Goal: Information Seeking & Learning: Learn about a topic

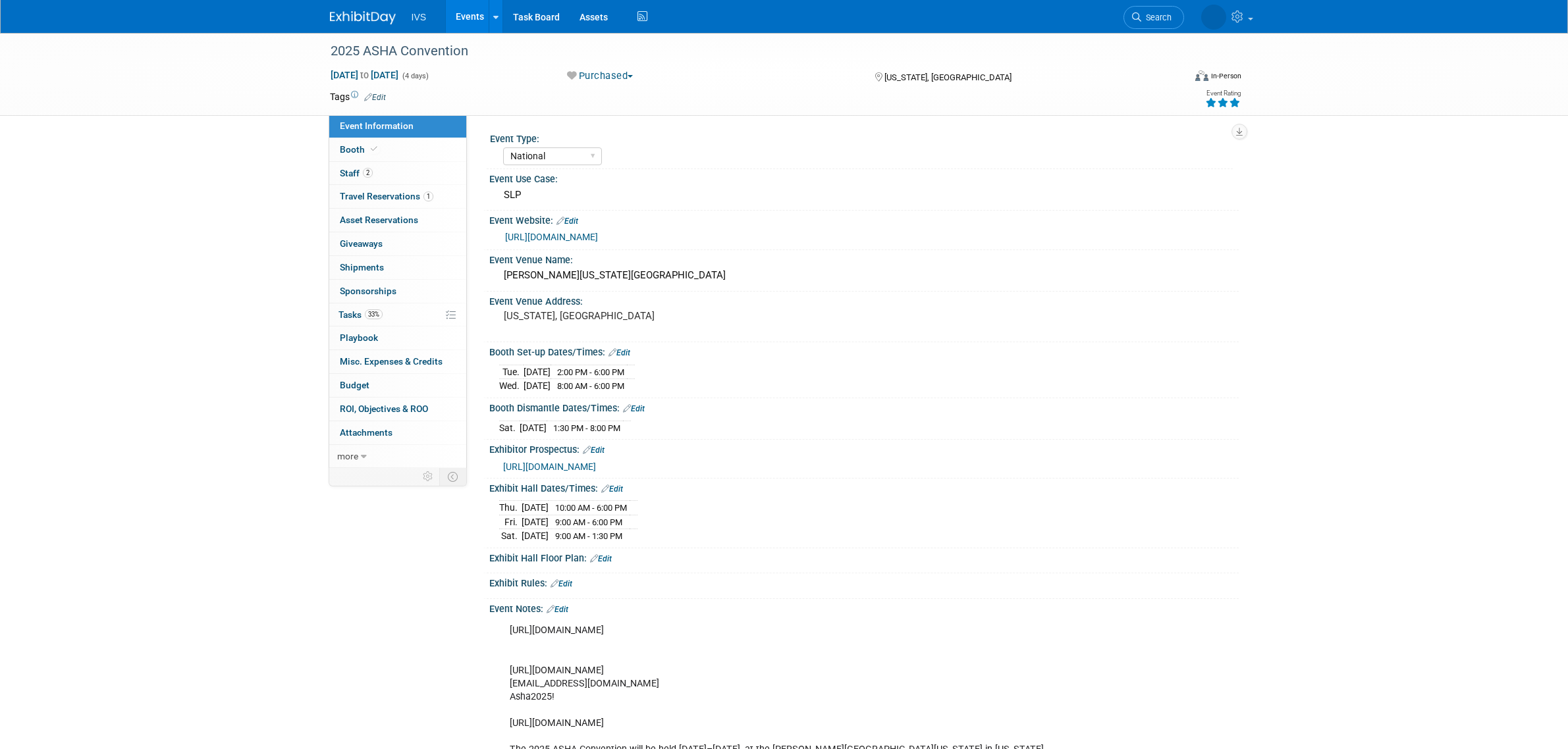
select select "National"
click at [465, 11] on link "Events" at bounding box center [470, 17] width 48 height 33
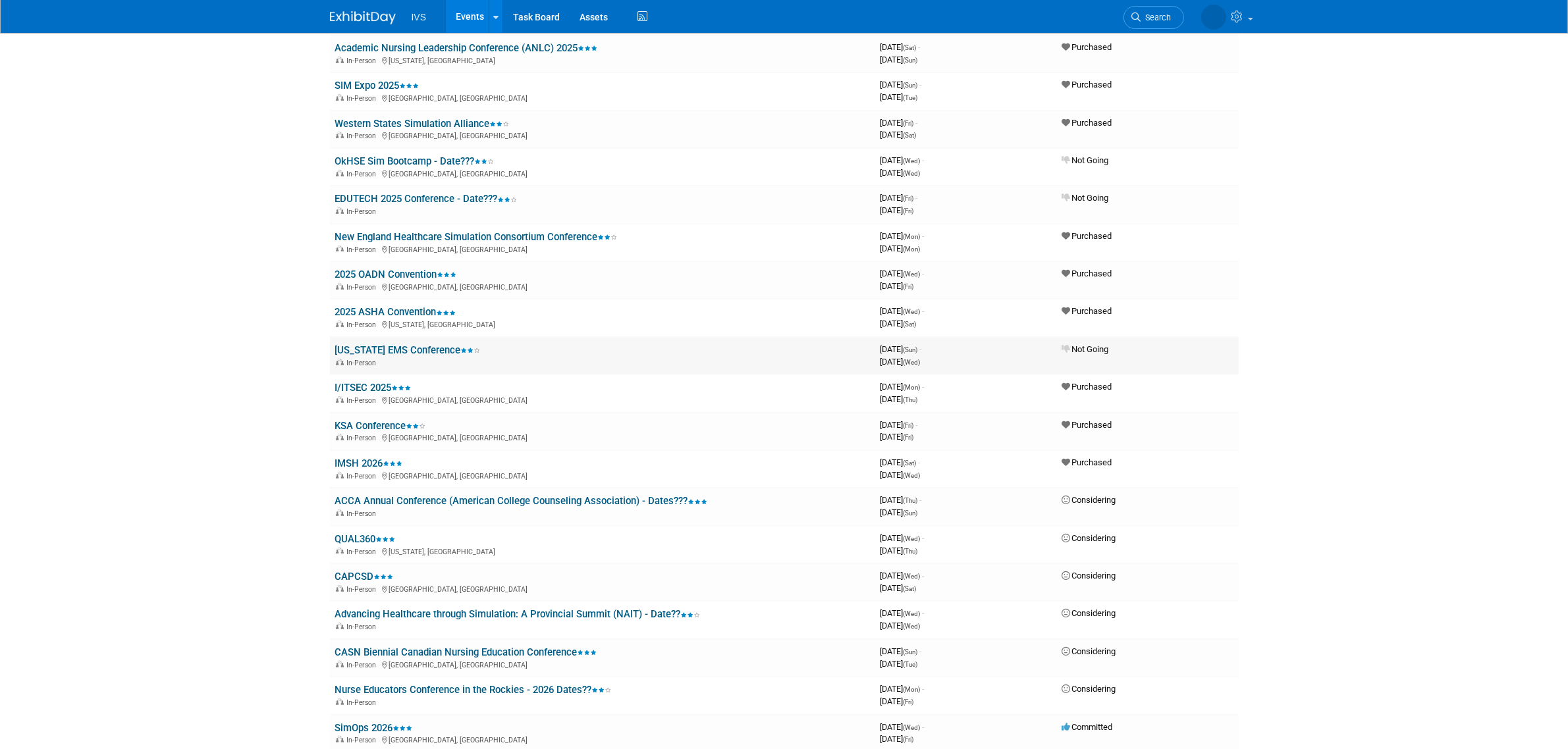
scroll to position [713, 0]
click at [400, 305] on link "2025 ASHA Convention" at bounding box center [395, 311] width 121 height 12
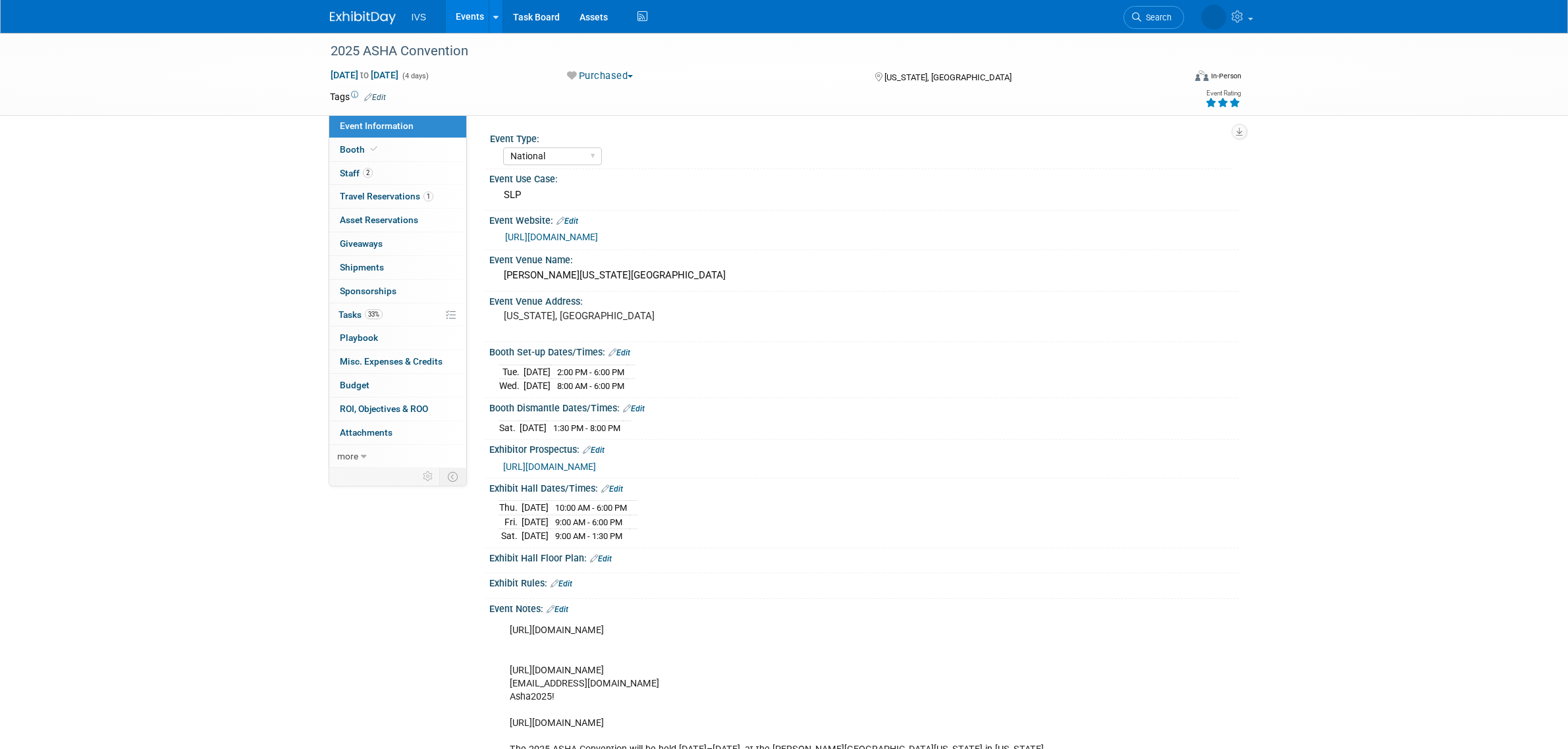
select select "National"
click at [405, 140] on link "Booth" at bounding box center [397, 149] width 137 height 23
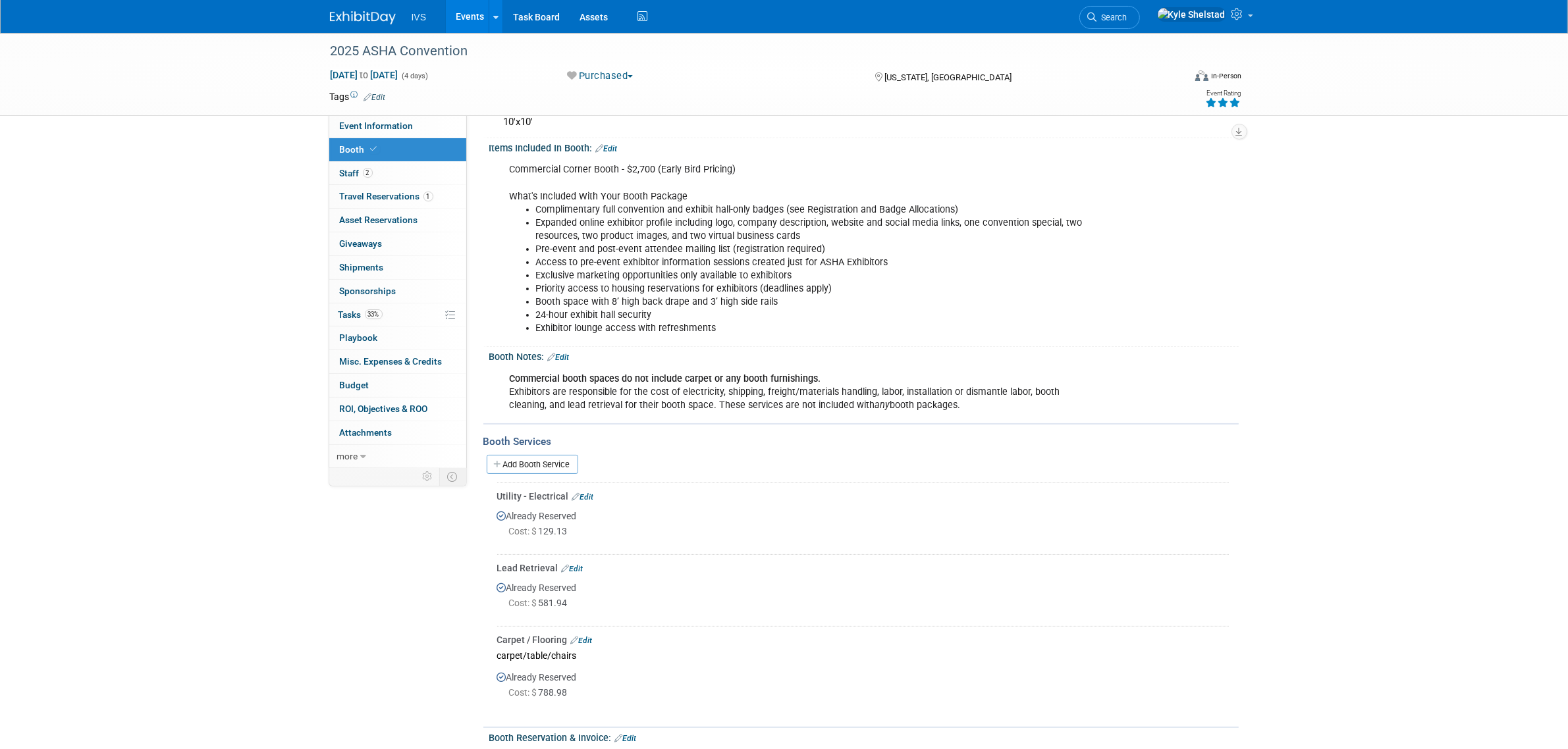
scroll to position [219, 0]
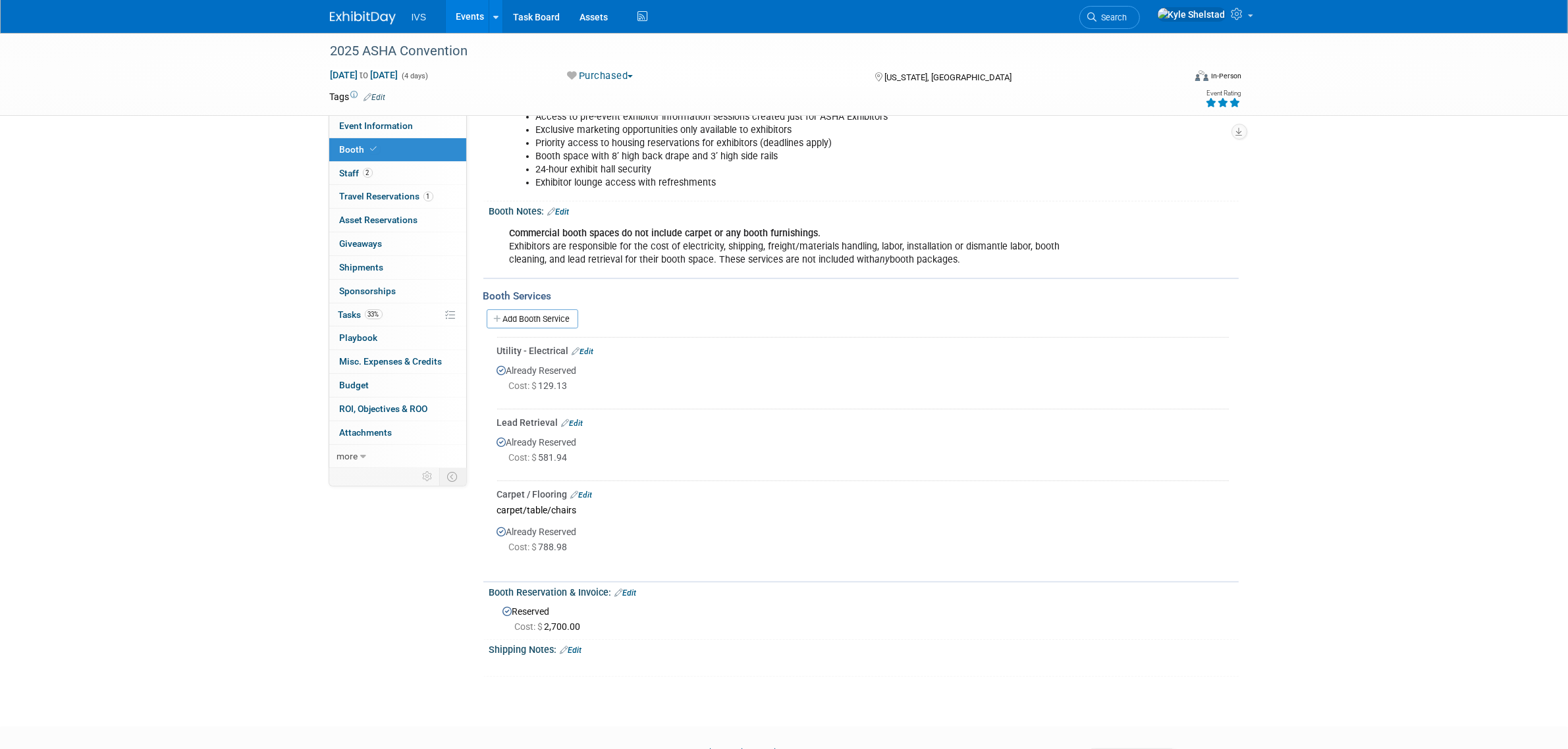
click at [413, 114] on div "2025 ASHA Convention Nov 19, 2025 to Nov 22, 2025 (4 days) Nov 19, 2025 to Nov …" at bounding box center [784, 74] width 928 height 82
click at [422, 120] on link "Event Information" at bounding box center [397, 126] width 137 height 23
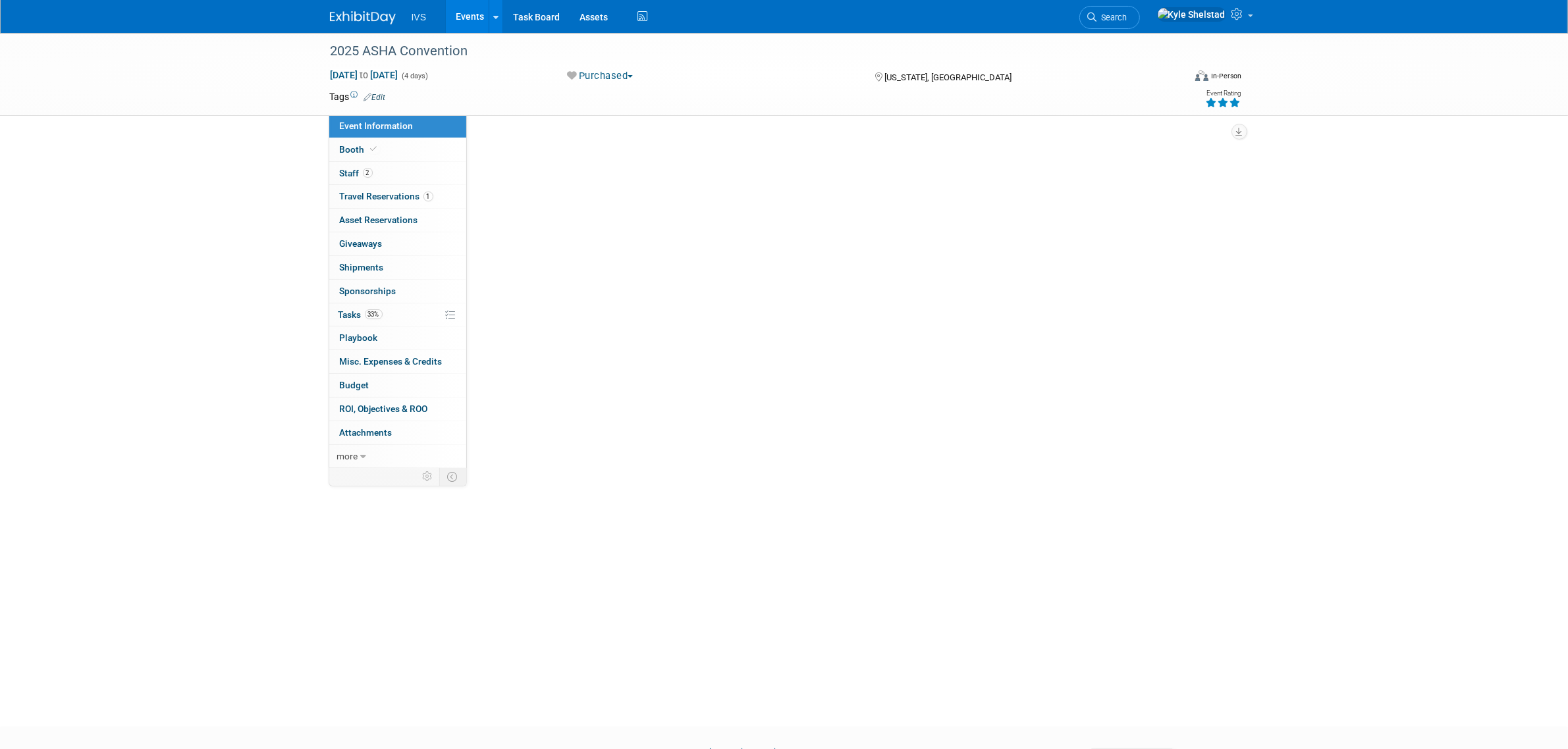
scroll to position [0, 0]
select select "National"
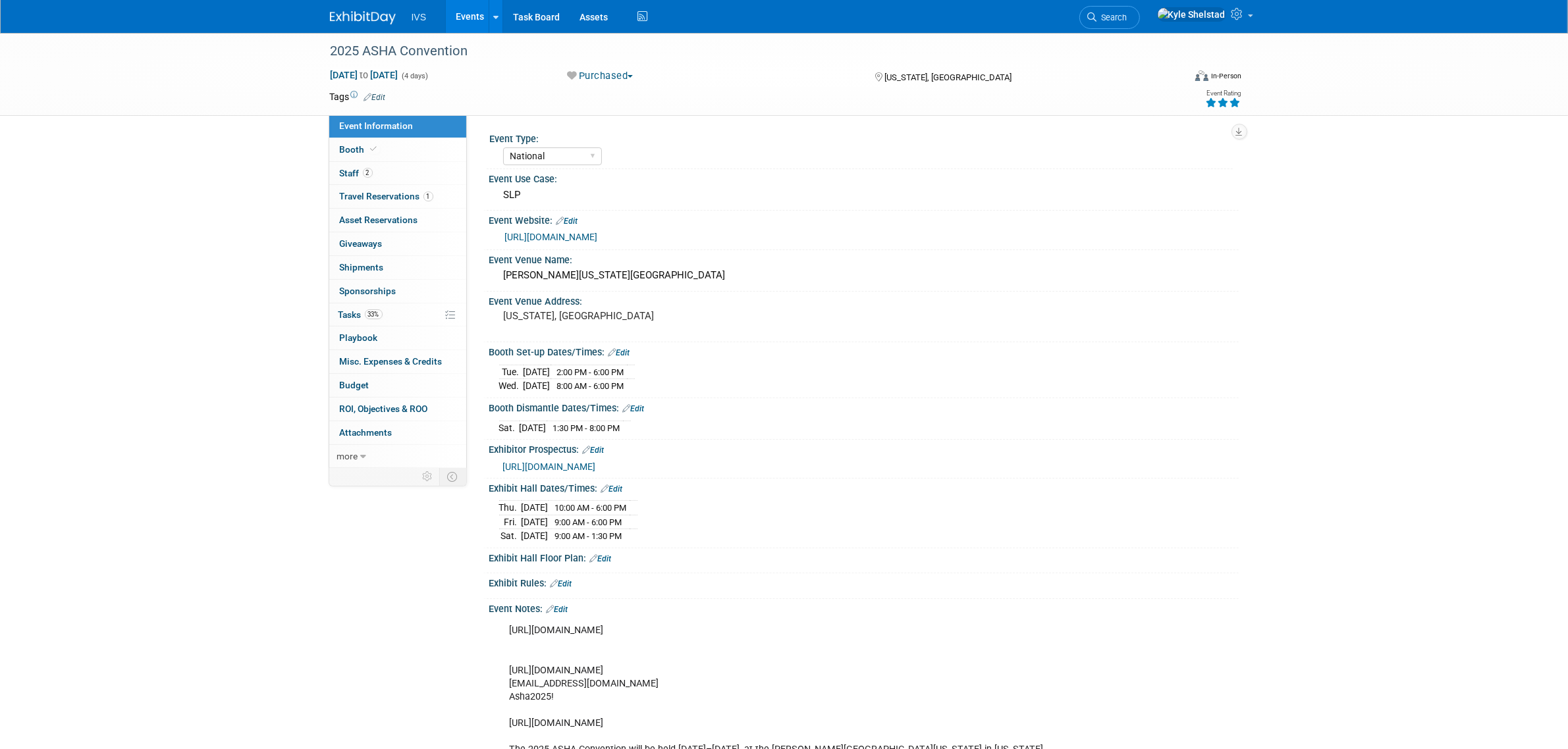
click at [460, 13] on link "Events" at bounding box center [470, 17] width 48 height 33
select select "National"
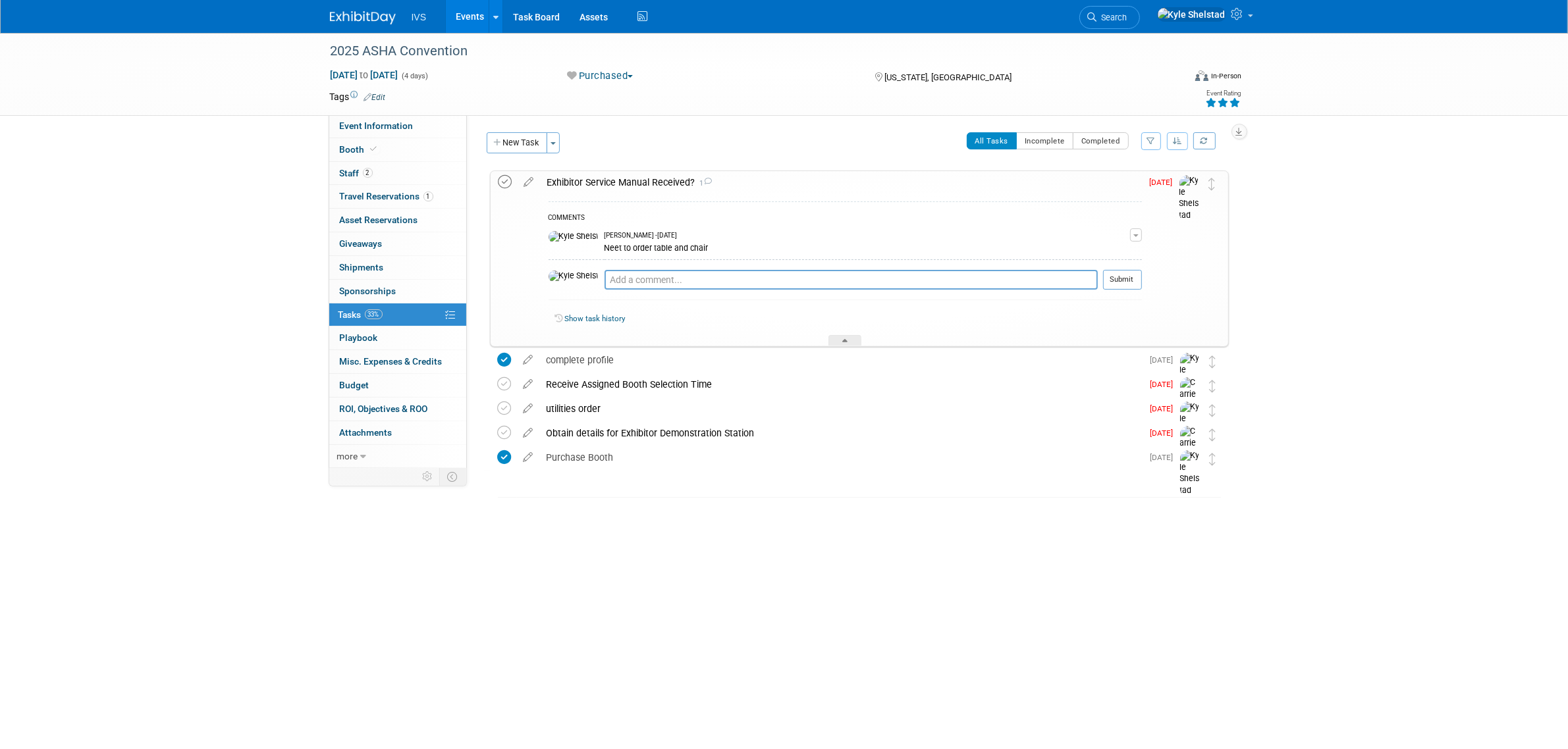
click at [504, 182] on icon at bounding box center [505, 182] width 14 height 14
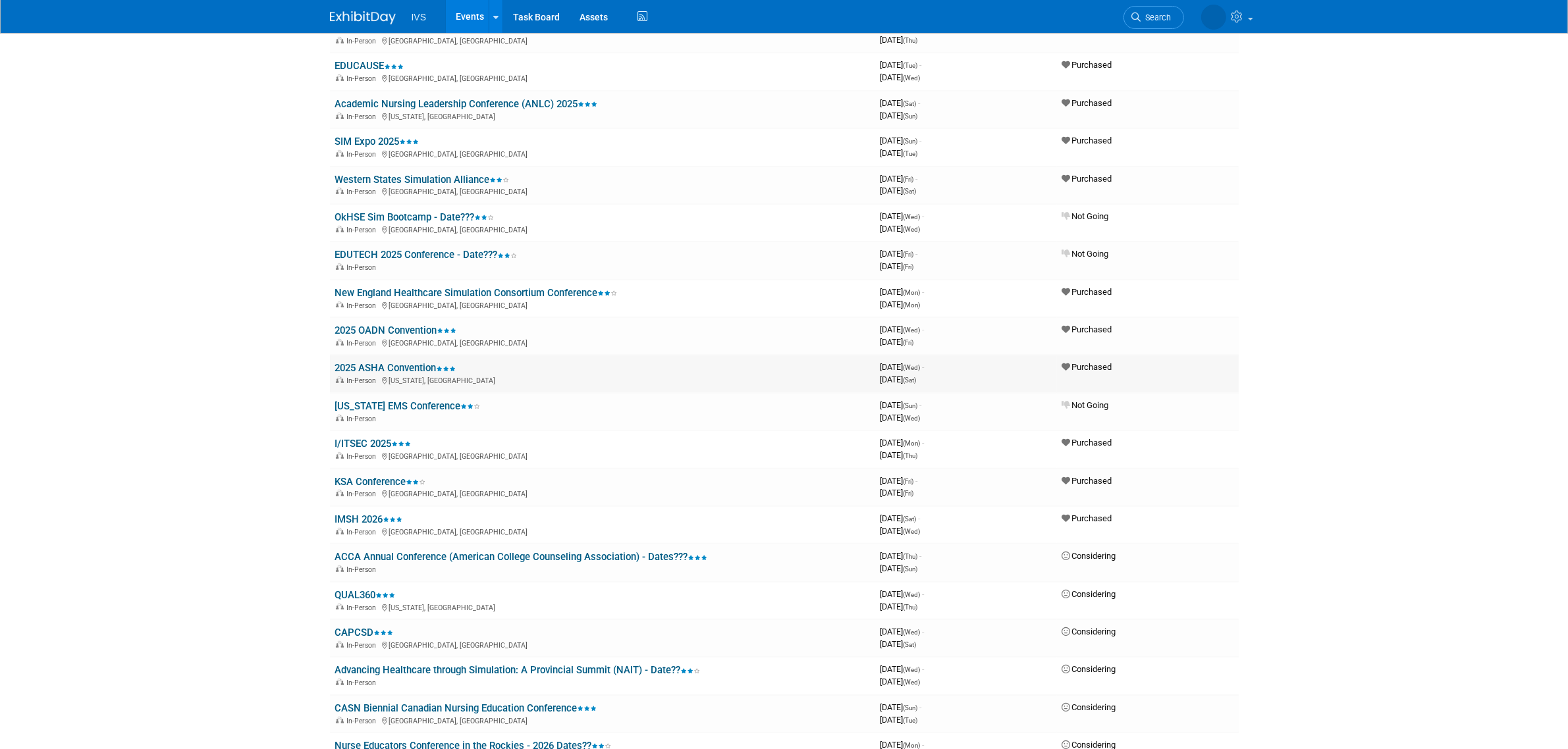
scroll to position [658, 0]
click at [379, 436] on link "I/ITSEC 2025" at bounding box center [374, 442] width 77 height 12
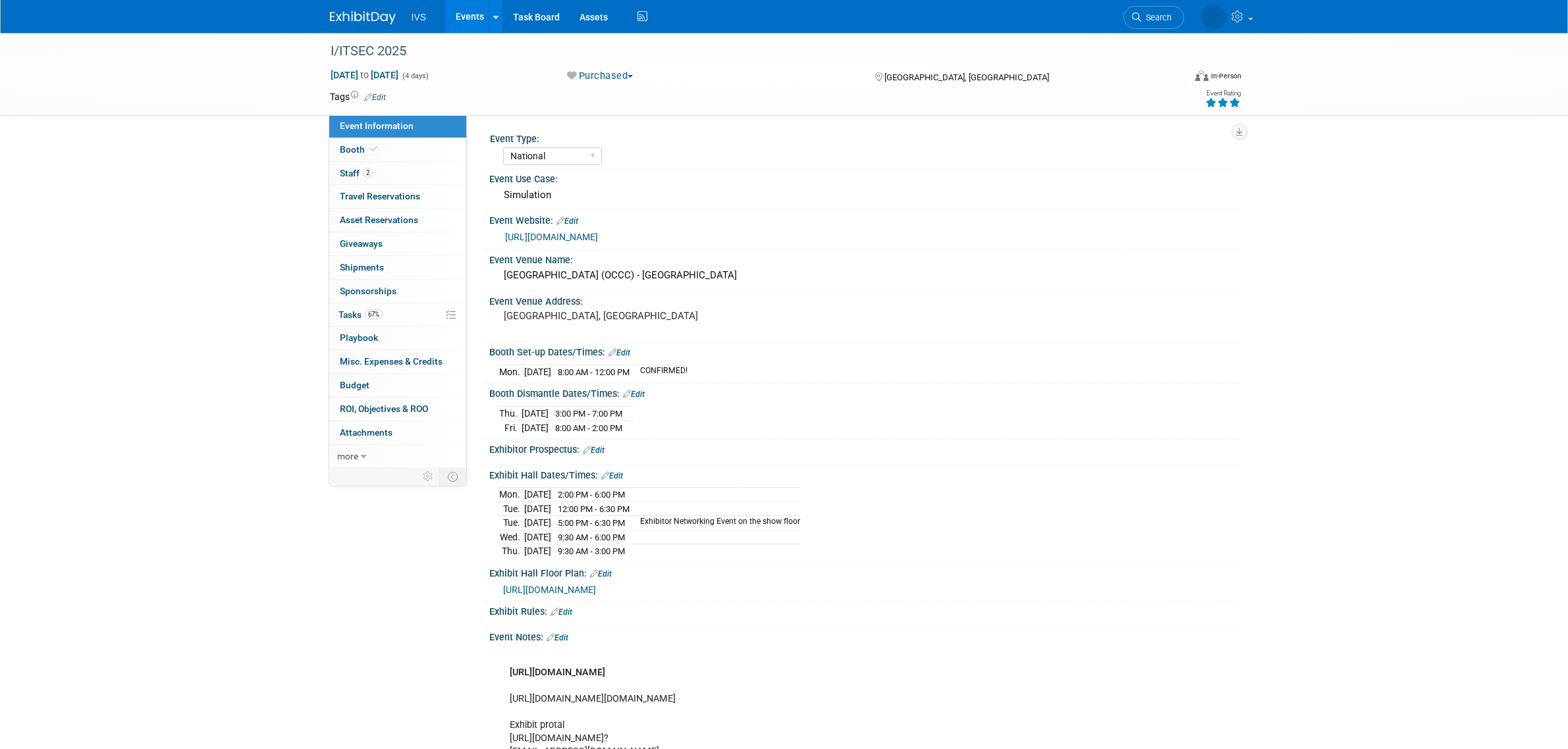
select select "National"
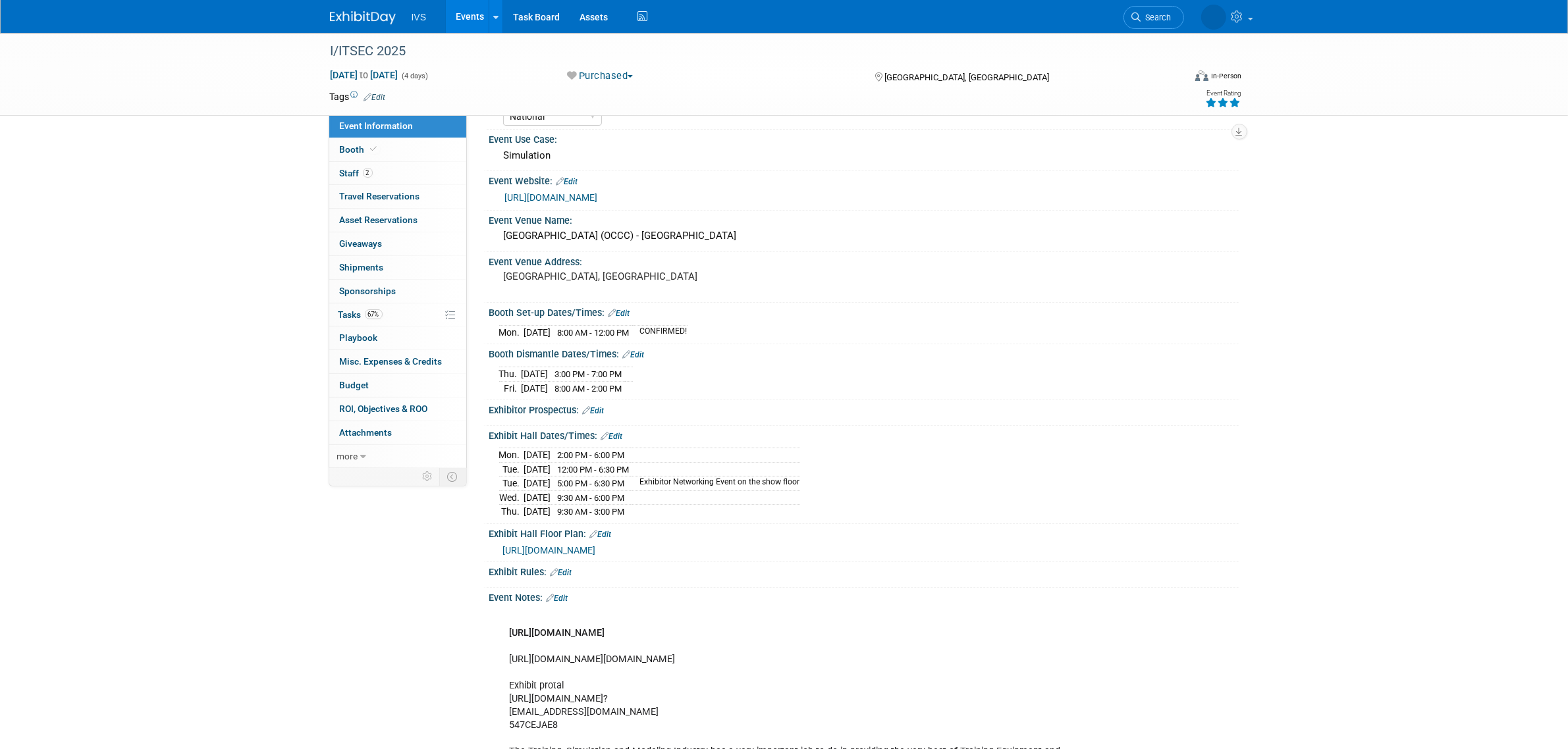
scroll to position [165, 0]
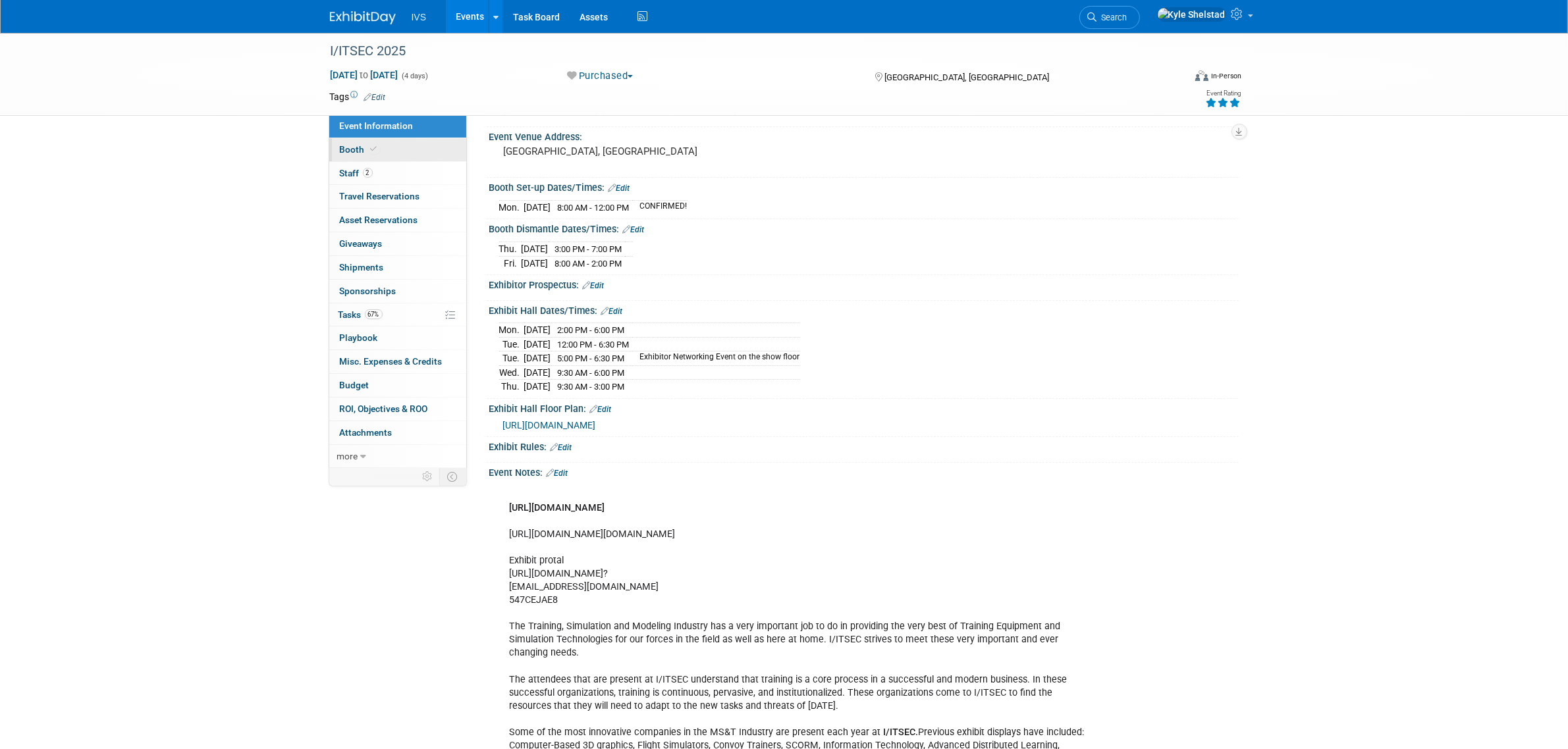
click at [406, 150] on link "Booth" at bounding box center [397, 149] width 137 height 23
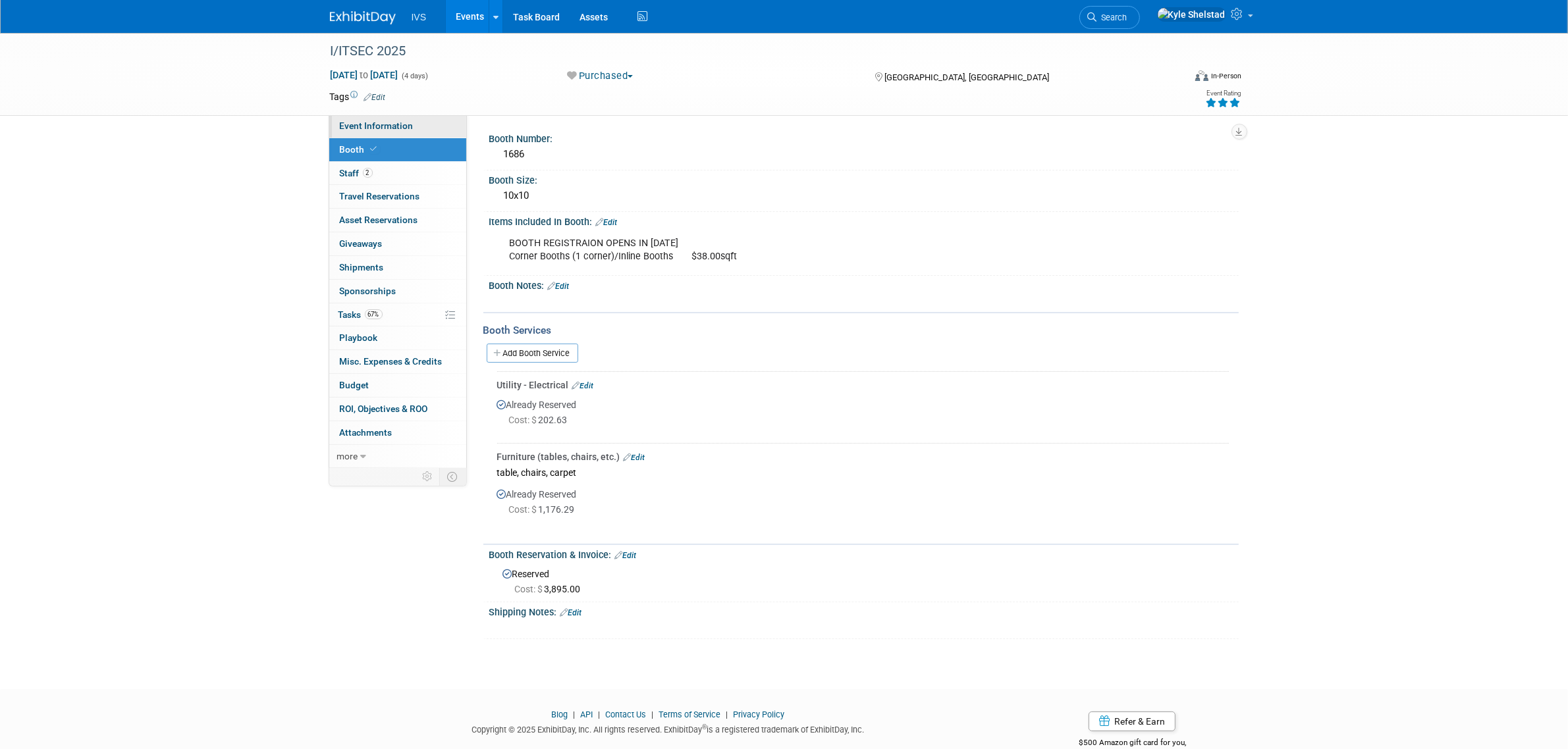
click at [431, 126] on link "Event Information" at bounding box center [397, 126] width 137 height 23
select select "National"
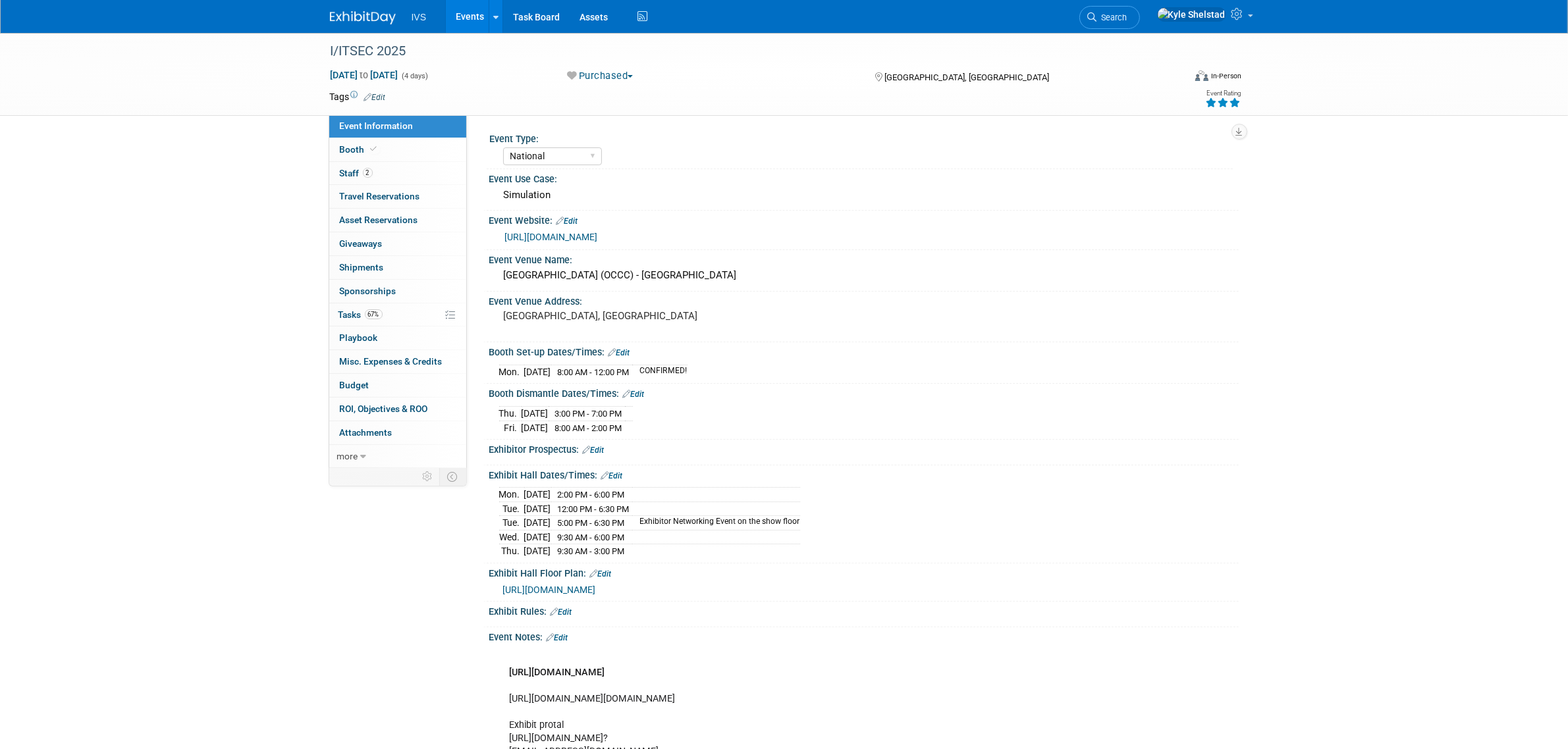
click at [485, 26] on link "Events" at bounding box center [470, 17] width 48 height 33
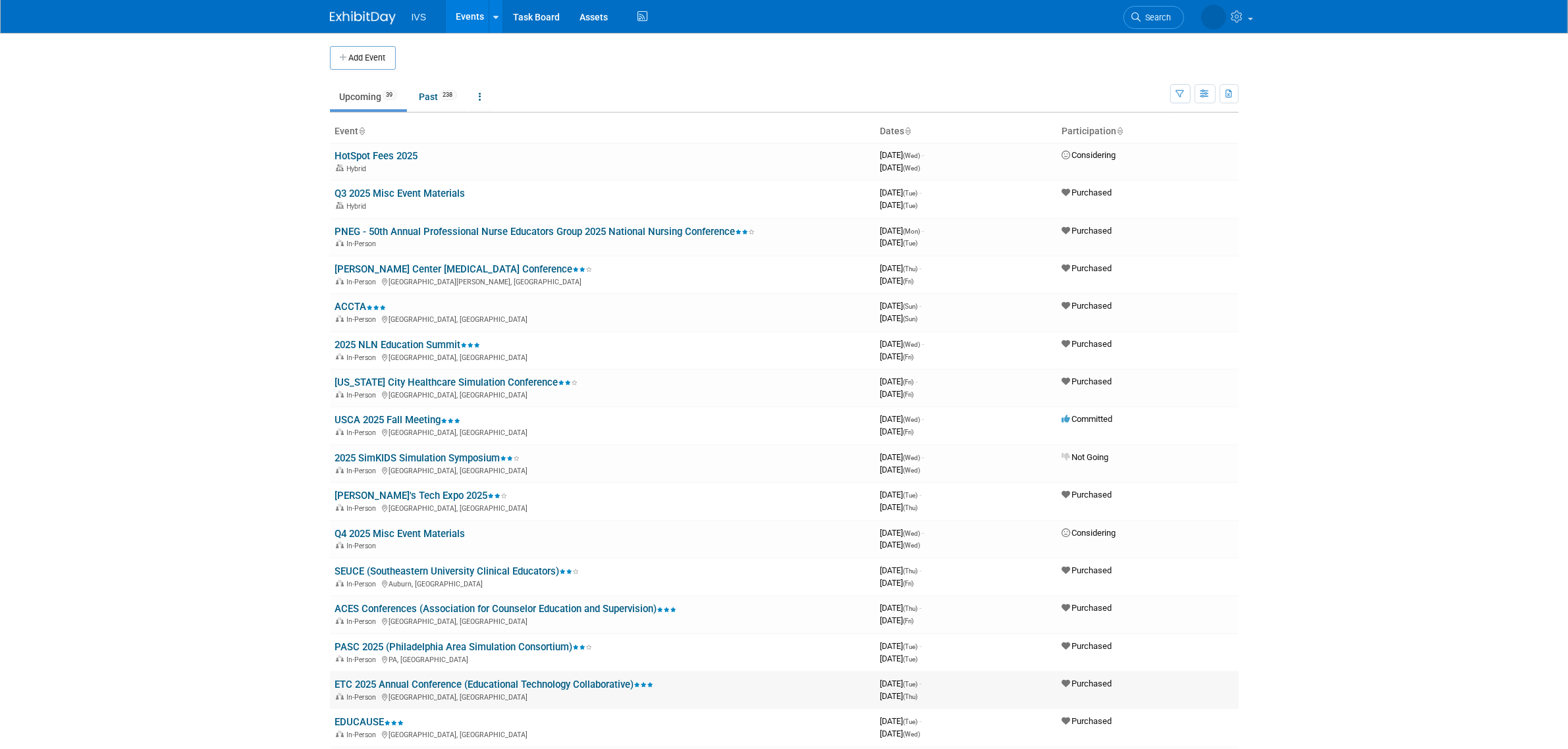
click at [617, 679] on link "ETC 2025 Annual Conference (Educational Technology Collaborative)" at bounding box center [495, 685] width 319 height 12
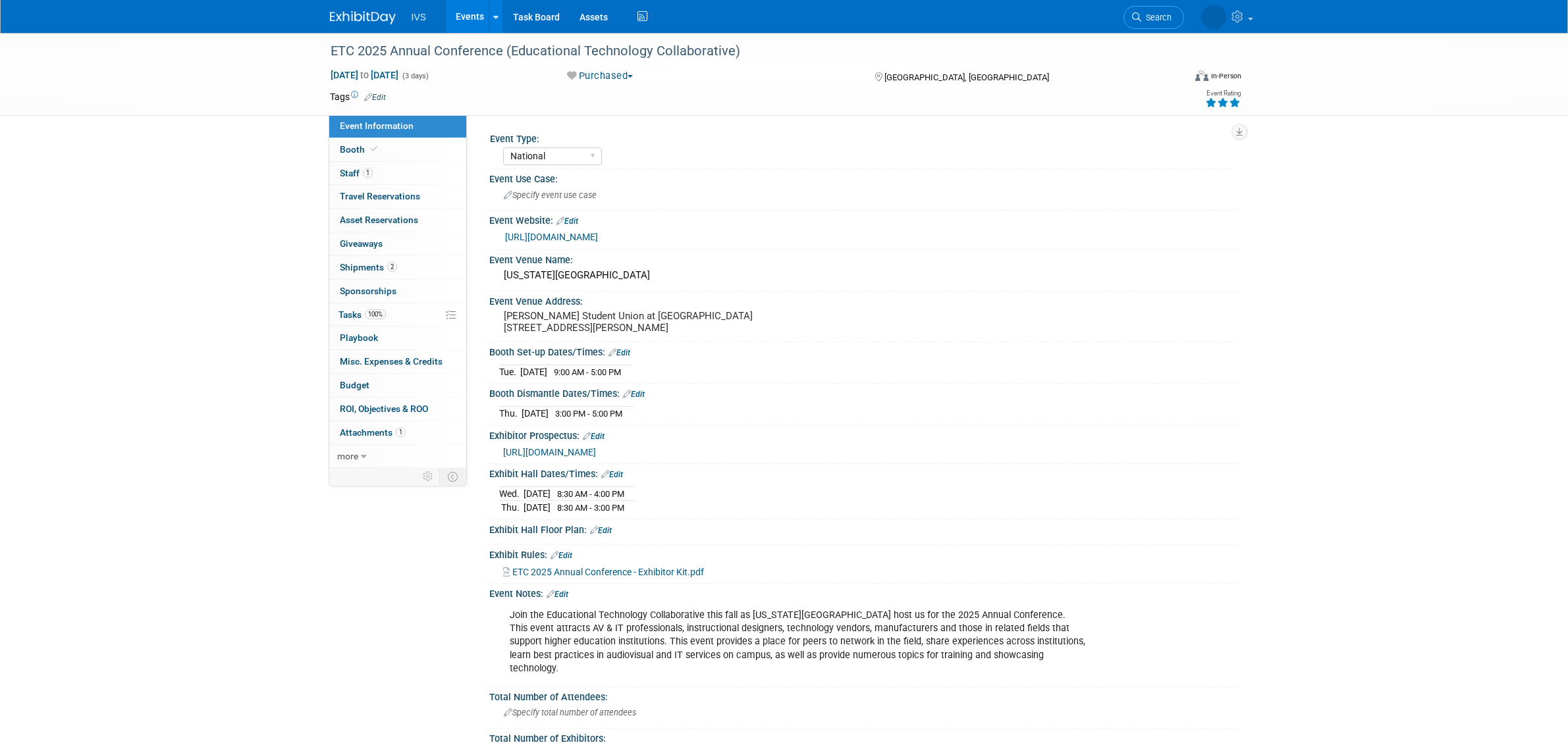
select select "National"
click at [380, 156] on link "Booth" at bounding box center [397, 149] width 137 height 23
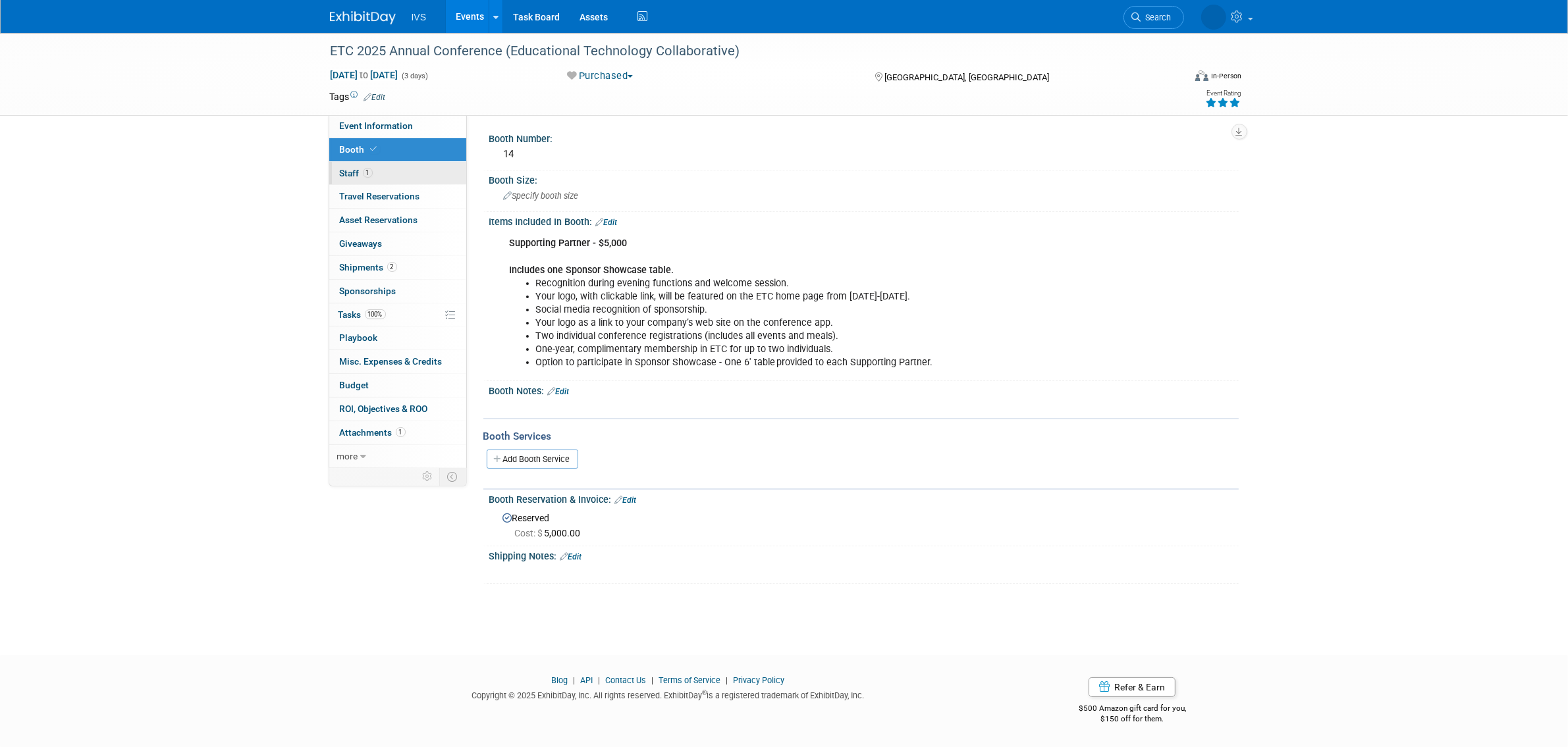
click at [399, 175] on link "1 Staff 1" at bounding box center [397, 173] width 137 height 23
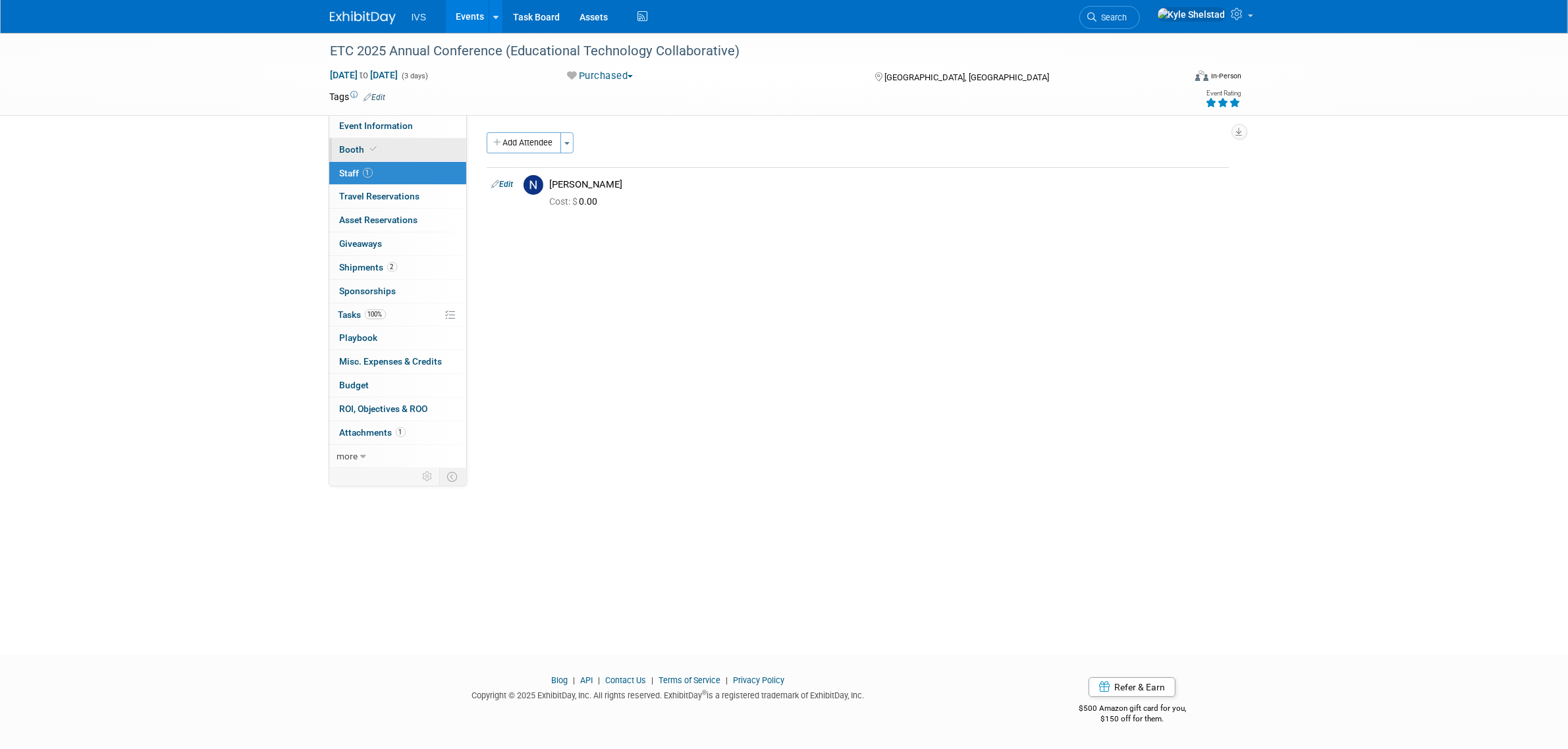
click at [419, 145] on link "Booth" at bounding box center [397, 149] width 137 height 23
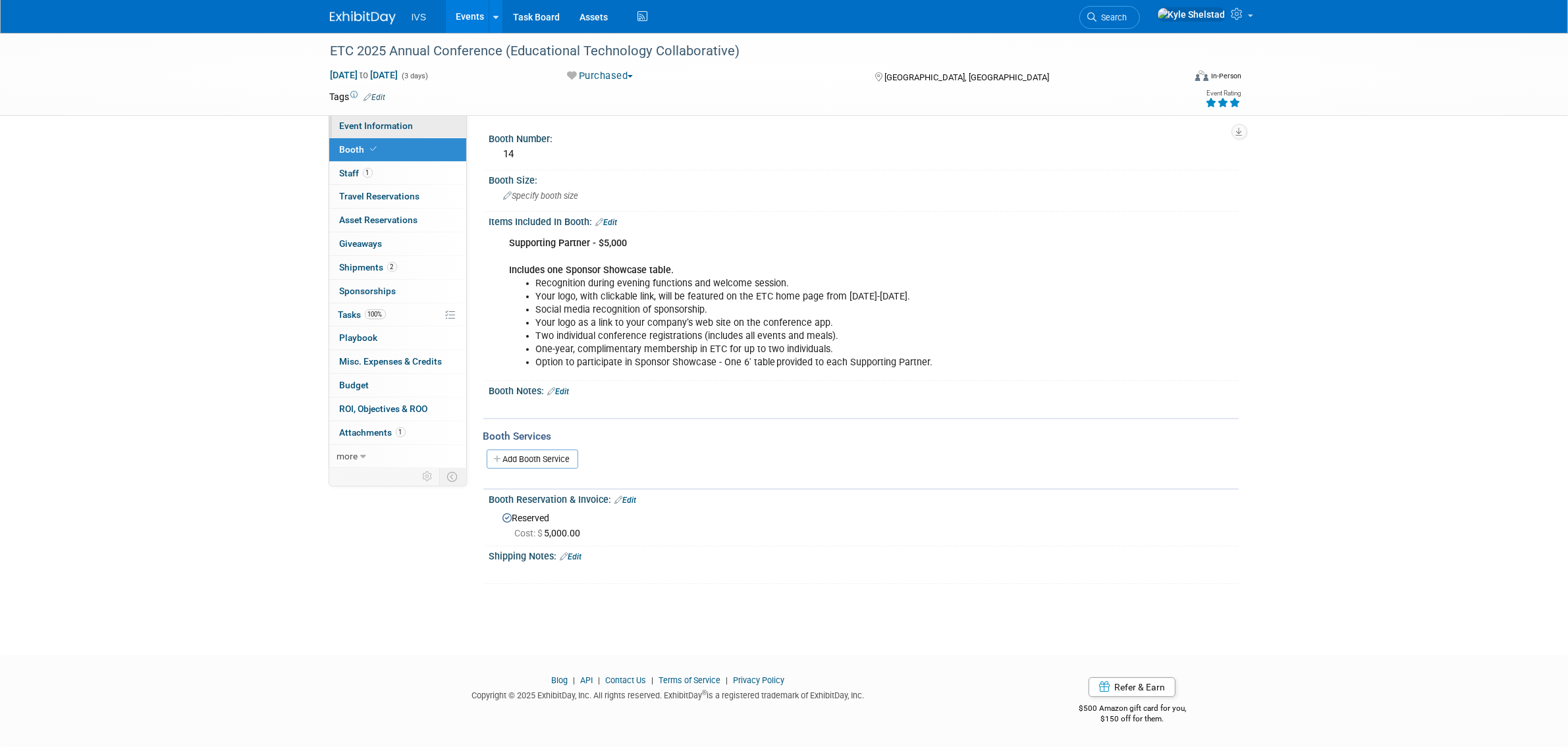
click at [400, 117] on link "Event Information" at bounding box center [397, 126] width 137 height 23
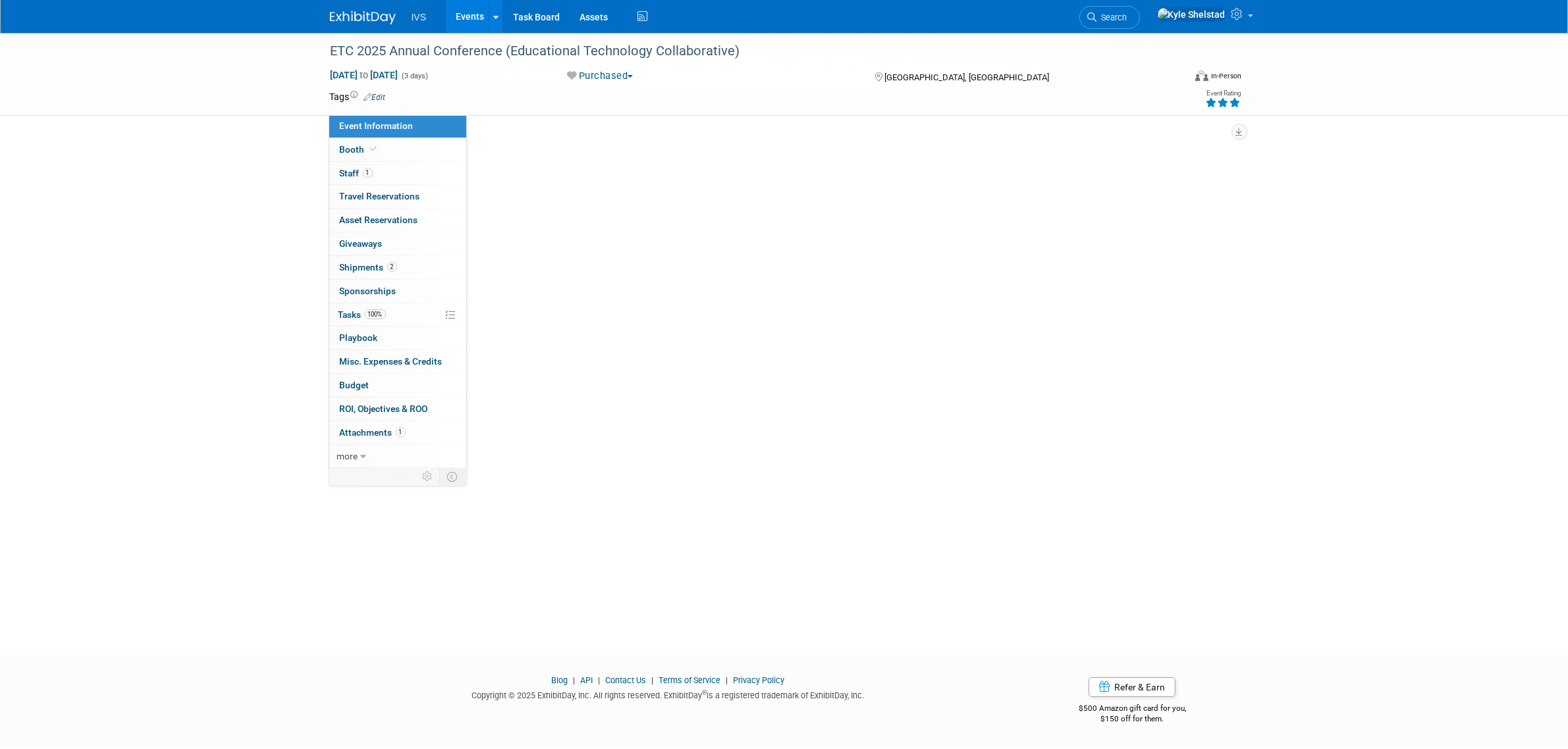
select select "National"
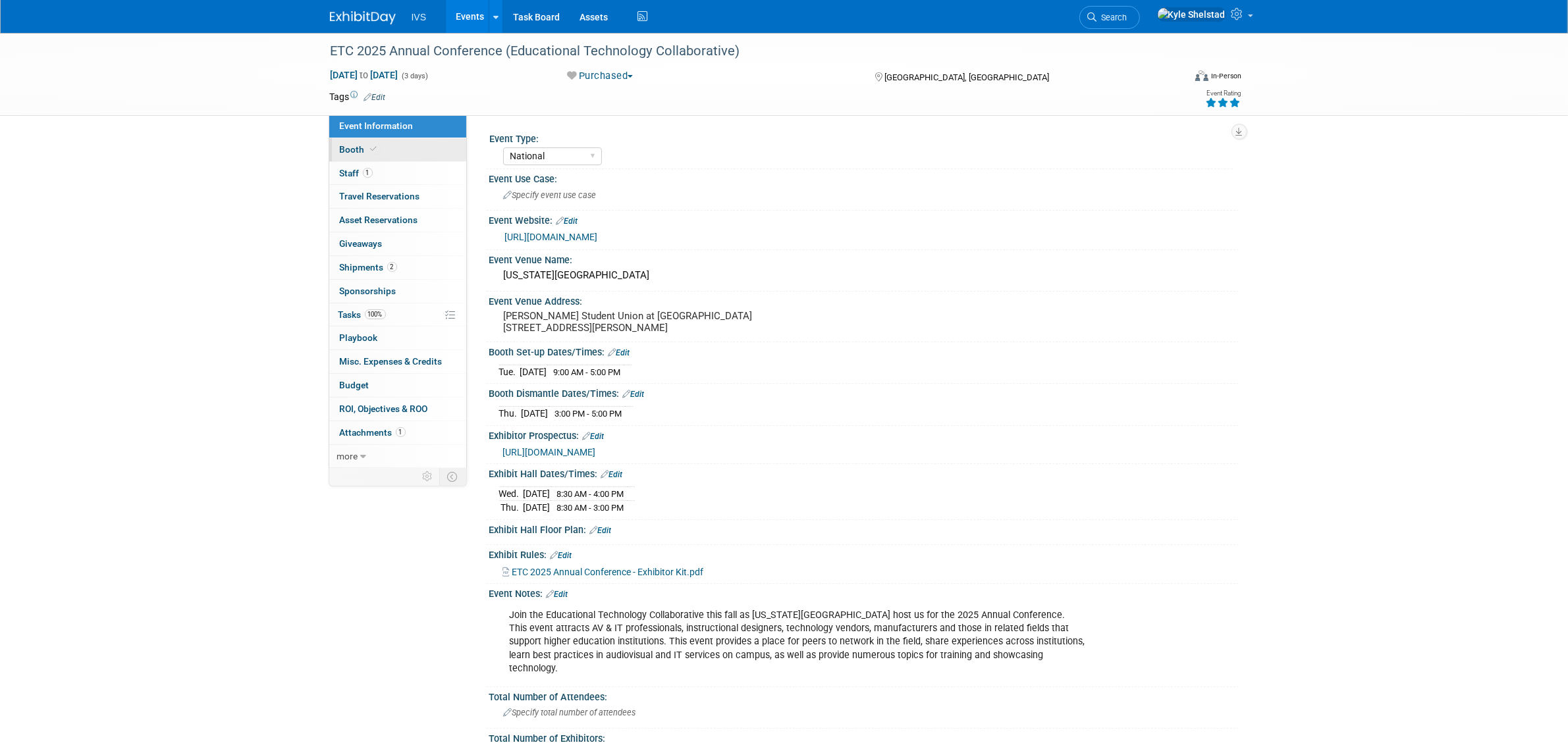
click at [405, 153] on link "Booth" at bounding box center [397, 149] width 137 height 23
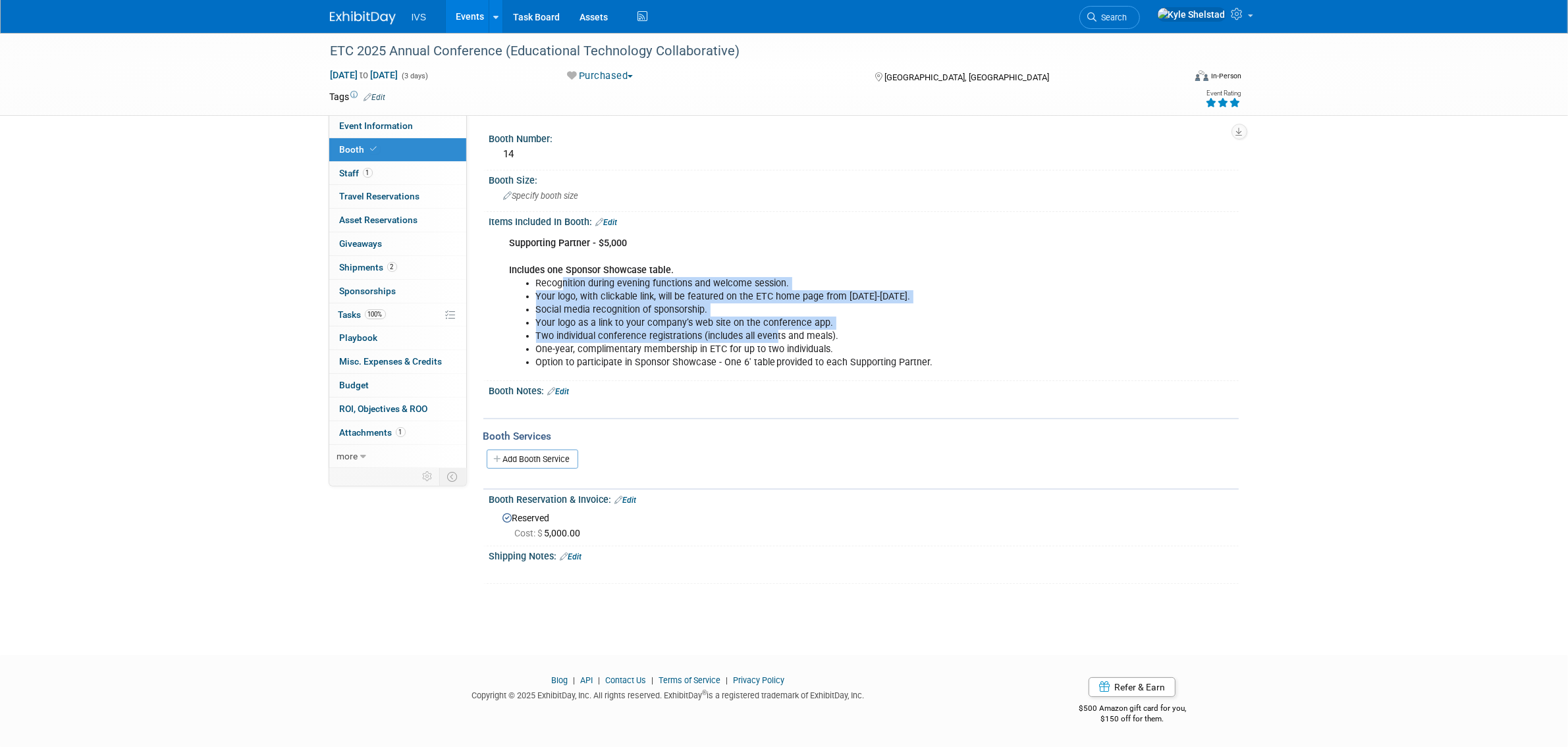
drag, startPoint x: 560, startPoint y: 276, endPoint x: 782, endPoint y: 339, distance: 230.8
click at [779, 339] on ul "Recognition during evening functions and welcome session. Your logo, with click…" at bounding box center [798, 323] width 576 height 93
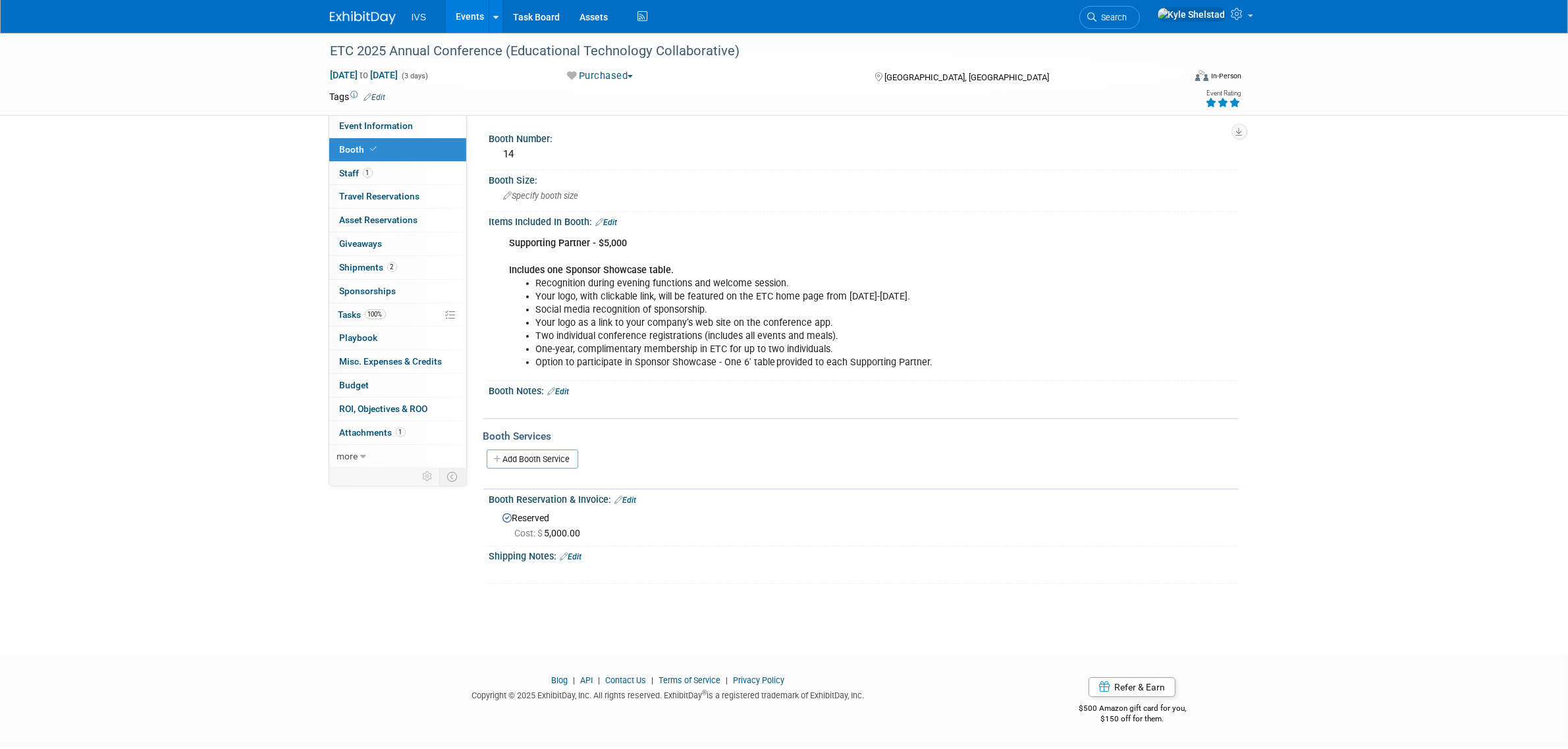
click at [785, 343] on li "One-year, complimentary membership in ETC for up to two individuals." at bounding box center [811, 350] width 550 height 13
drag, startPoint x: 676, startPoint y: 320, endPoint x: 784, endPoint y: 348, distance: 111.6
click at [778, 346] on ul "Recognition during evening functions and welcome session. Your logo, with click…" at bounding box center [798, 323] width 576 height 93
click at [789, 348] on li "One-year, complimentary membership in ETC for up to two individuals." at bounding box center [811, 350] width 550 height 13
drag, startPoint x: 649, startPoint y: 326, endPoint x: 844, endPoint y: 340, distance: 195.5
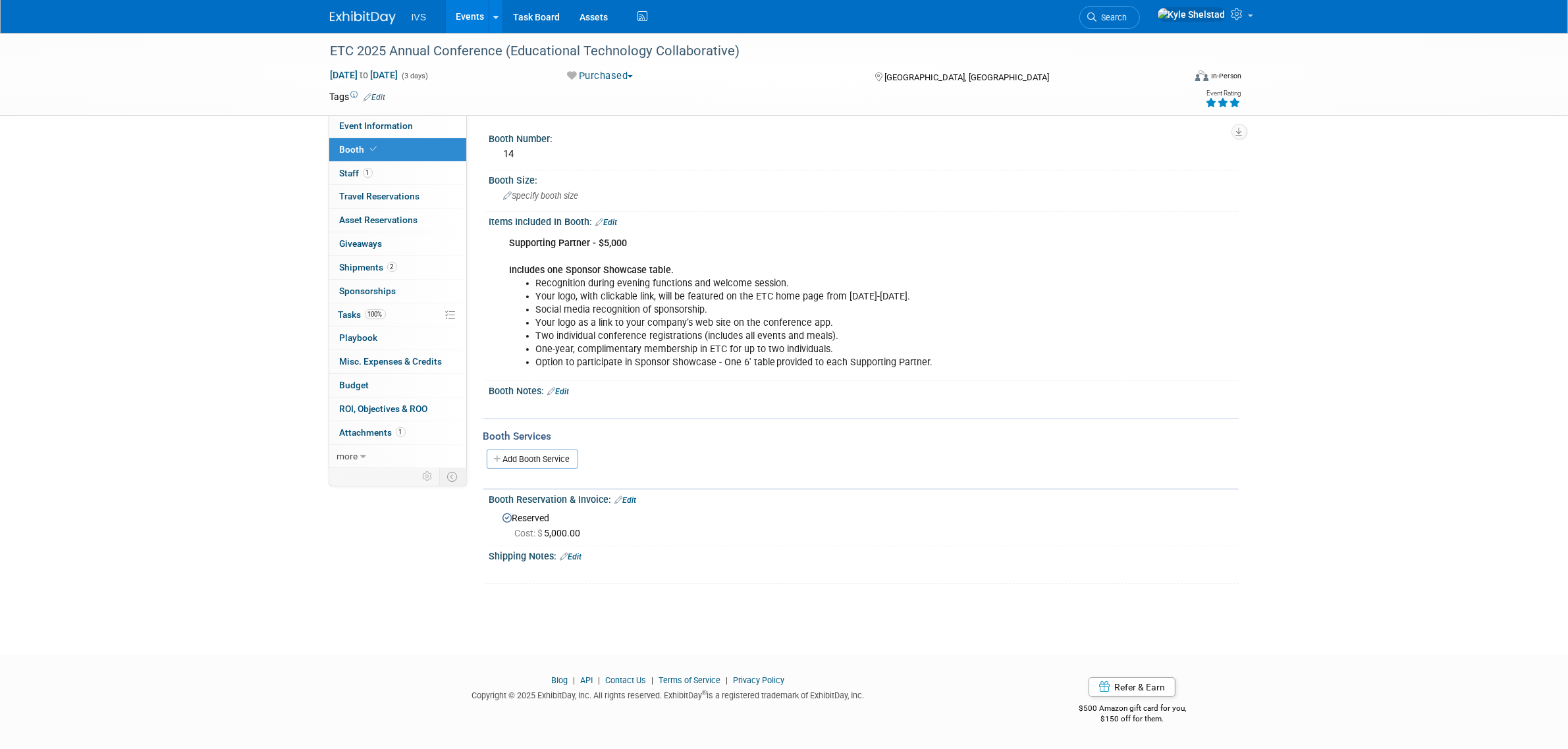
click at [844, 340] on ul "Recognition during evening functions and welcome session. Your logo, with click…" at bounding box center [798, 323] width 576 height 93
click at [844, 343] on li "One-year, complimentary membership in ETC for up to two individuals." at bounding box center [811, 350] width 550 height 13
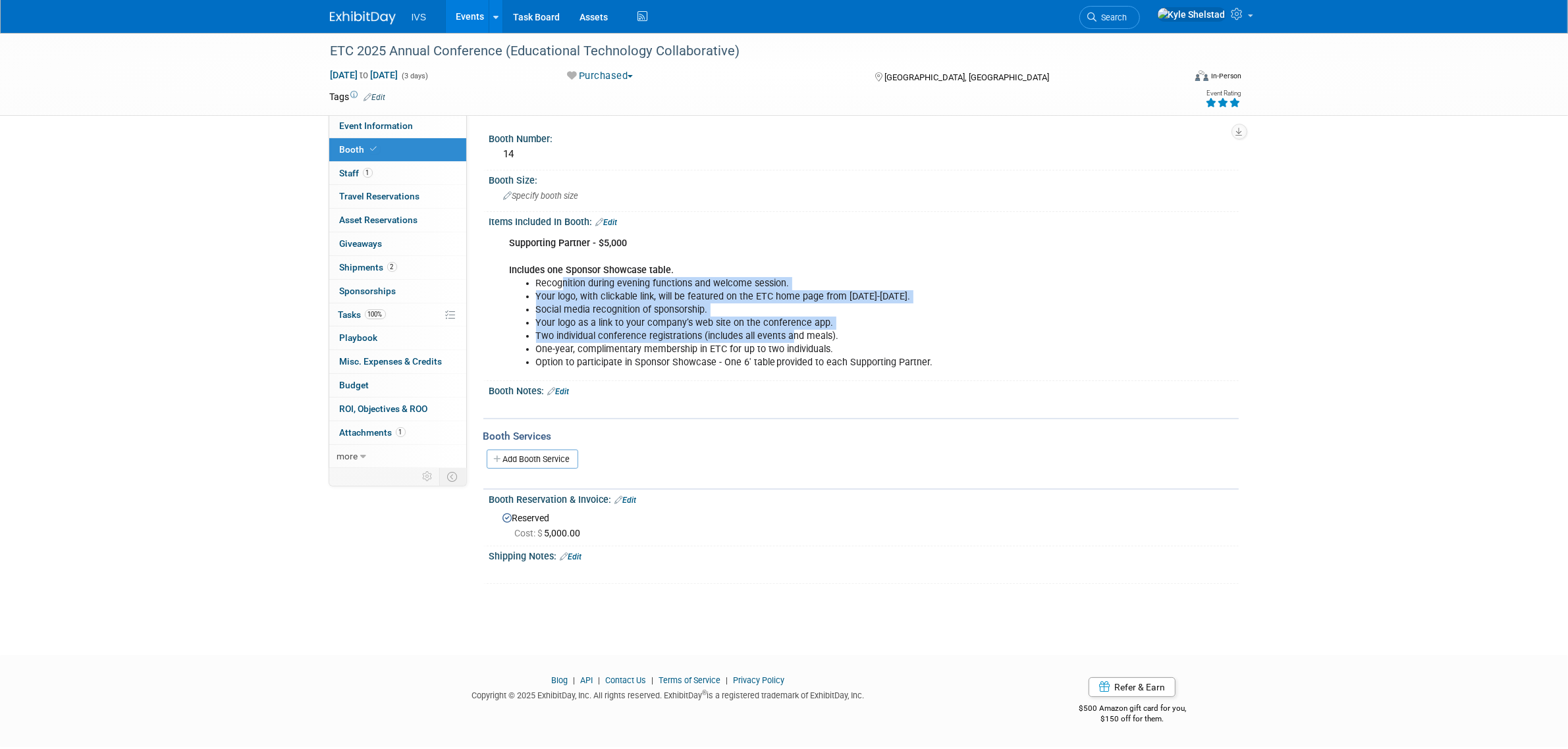
drag, startPoint x: 708, startPoint y: 308, endPoint x: 790, endPoint y: 334, distance: 86.0
click at [790, 334] on ul "Recognition during evening functions and welcome session. Your logo, with click…" at bounding box center [798, 323] width 576 height 93
click at [711, 290] on li "Your logo, with clickable link, will be featured on the ETC home page from [DAT…" at bounding box center [811, 297] width 550 height 13
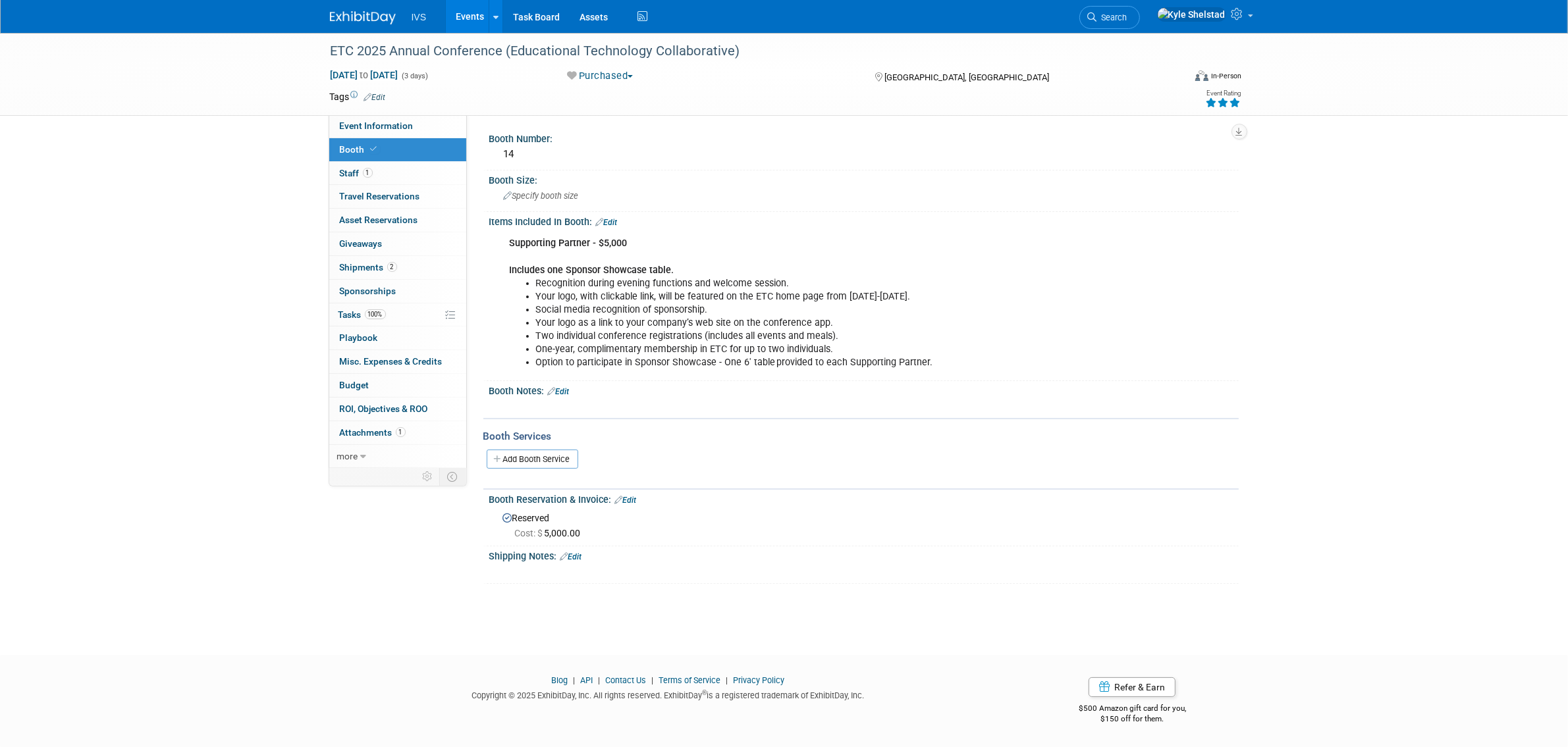
drag, startPoint x: 538, startPoint y: 294, endPoint x: 969, endPoint y: 296, distance: 431.0
click at [969, 296] on li "Your logo, with clickable link, will be featured on the ETC home page from [DAT…" at bounding box center [811, 297] width 550 height 13
click at [972, 297] on li "Your logo, with clickable link, will be featured on the ETC home page from [DAT…" at bounding box center [811, 297] width 550 height 13
drag, startPoint x: 550, startPoint y: 311, endPoint x: 687, endPoint y: 321, distance: 137.4
click at [687, 321] on ul "Recognition during evening functions and welcome session. Your logo, with click…" at bounding box center [798, 323] width 576 height 93
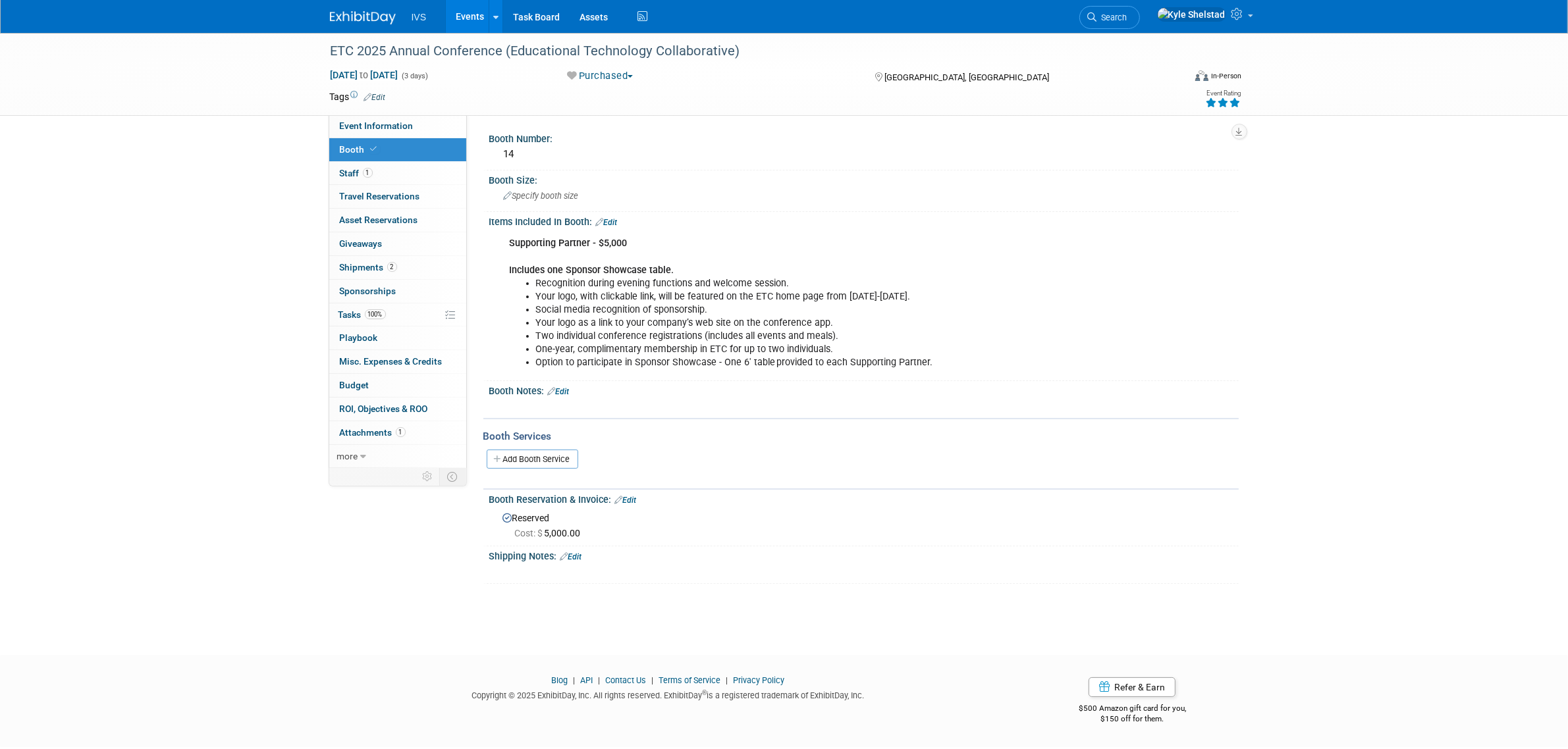
click at [693, 344] on li "One-year, complimentary membership in ETC for up to two individuals." at bounding box center [811, 350] width 550 height 13
drag, startPoint x: 682, startPoint y: 327, endPoint x: 743, endPoint y: 328, distance: 61.0
click at [743, 328] on ul "Recognition during evening functions and welcome session. Your logo, with click…" at bounding box center [798, 323] width 576 height 93
click at [763, 330] on li "Two individual conference registrations (includes all events and meals)." at bounding box center [811, 336] width 550 height 13
drag, startPoint x: 809, startPoint y: 320, endPoint x: 603, endPoint y: 319, distance: 206.0
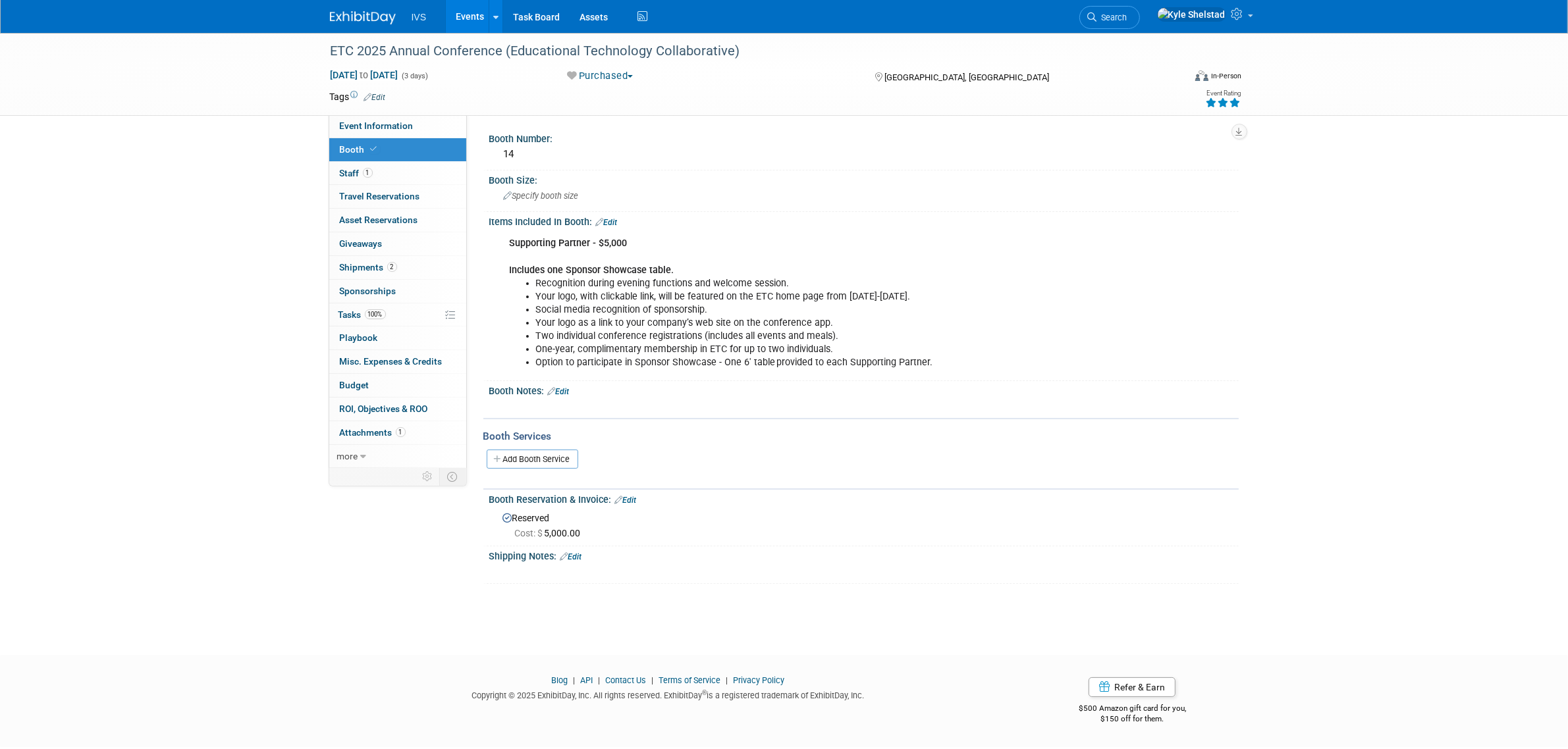
click at [603, 319] on li "Your logo as a link to your company’s web site on the conference app." at bounding box center [811, 323] width 550 height 13
click at [602, 319] on li "Your logo as a link to your company’s web site on the conference app." at bounding box center [811, 323] width 550 height 13
drag, startPoint x: 534, startPoint y: 328, endPoint x: 833, endPoint y: 350, distance: 299.8
click at [833, 350] on ul "Recognition during evening functions and welcome session. Your logo, with click…" at bounding box center [798, 323] width 576 height 93
click at [833, 350] on li "One-year, complimentary membership in ETC for up to two individuals." at bounding box center [811, 350] width 550 height 13
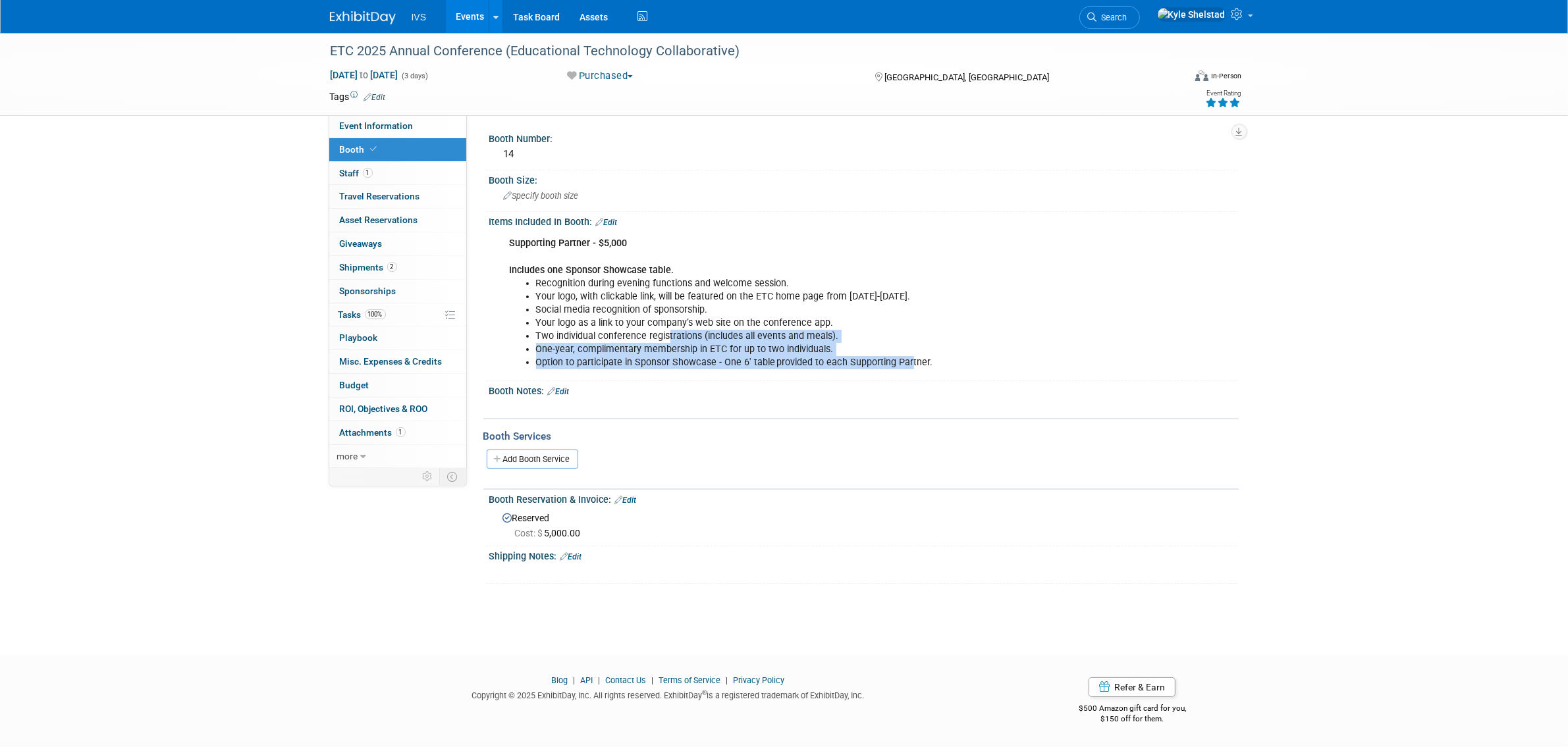
drag, startPoint x: 884, startPoint y: 354, endPoint x: 909, endPoint y: 357, distance: 25.2
click at [909, 357] on ul "Recognition during evening functions and welcome session. Your logo, with click…" at bounding box center [798, 323] width 576 height 93
click at [909, 357] on li "Option to participate in Sponsor Showcase - One 6' table provided to each Suppo…" at bounding box center [811, 363] width 550 height 13
drag, startPoint x: 556, startPoint y: 341, endPoint x: 850, endPoint y: 340, distance: 294.0
click at [850, 343] on li "One-year, complimentary membership in ETC for up to two individuals." at bounding box center [811, 350] width 550 height 13
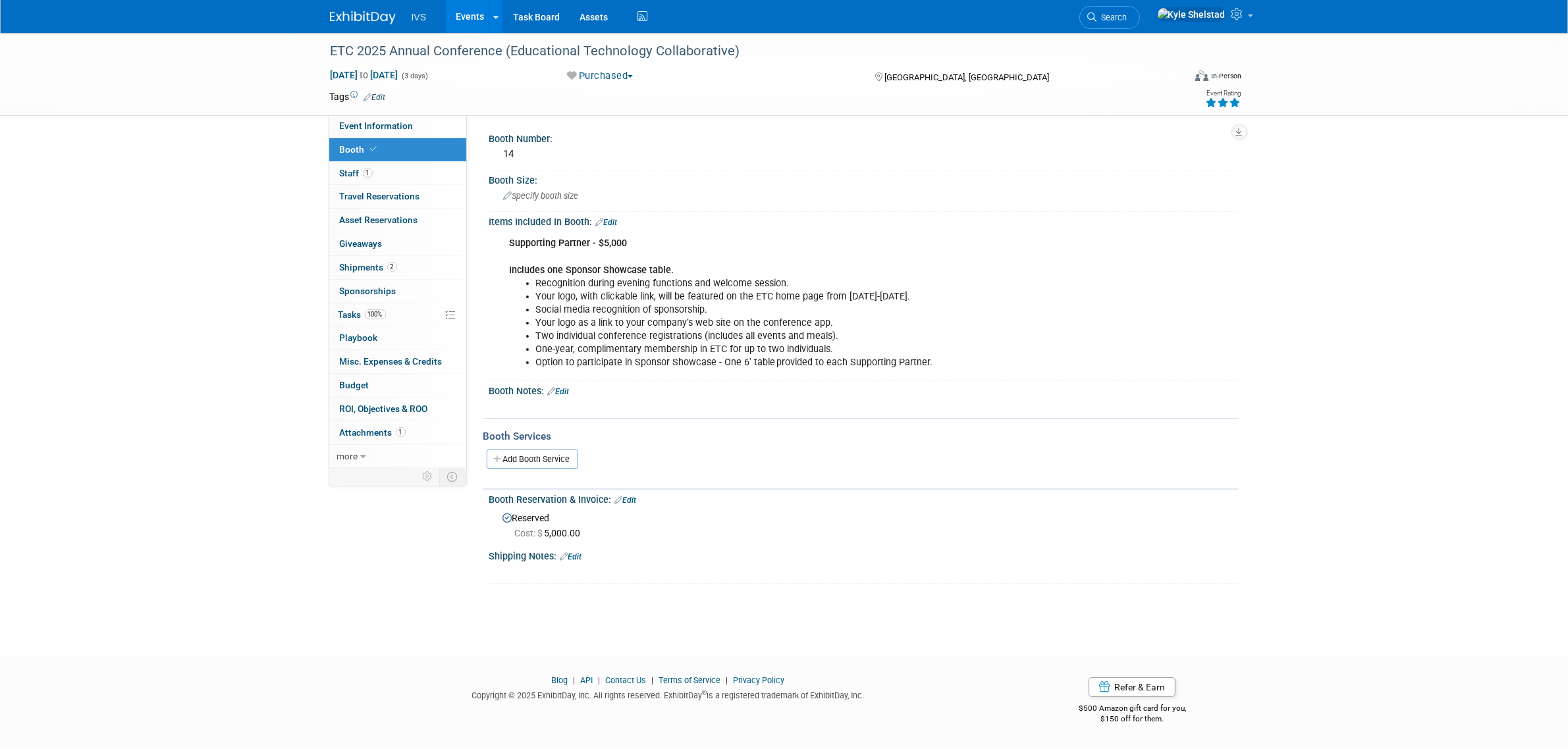
click at [850, 343] on li "One-year, complimentary membership in ETC for up to two individuals." at bounding box center [811, 350] width 550 height 13
drag, startPoint x: 837, startPoint y: 341, endPoint x: 492, endPoint y: 309, distance: 346.5
click at [492, 309] on div "Supporting Partner - $5,000 Includes one Sponsor Showcase table. Recognition du…" at bounding box center [864, 302] width 749 height 150
click at [550, 310] on li "Social media recognition of sponsorship." at bounding box center [811, 310] width 550 height 13
drag, startPoint x: 563, startPoint y: 333, endPoint x: 913, endPoint y: 366, distance: 351.6
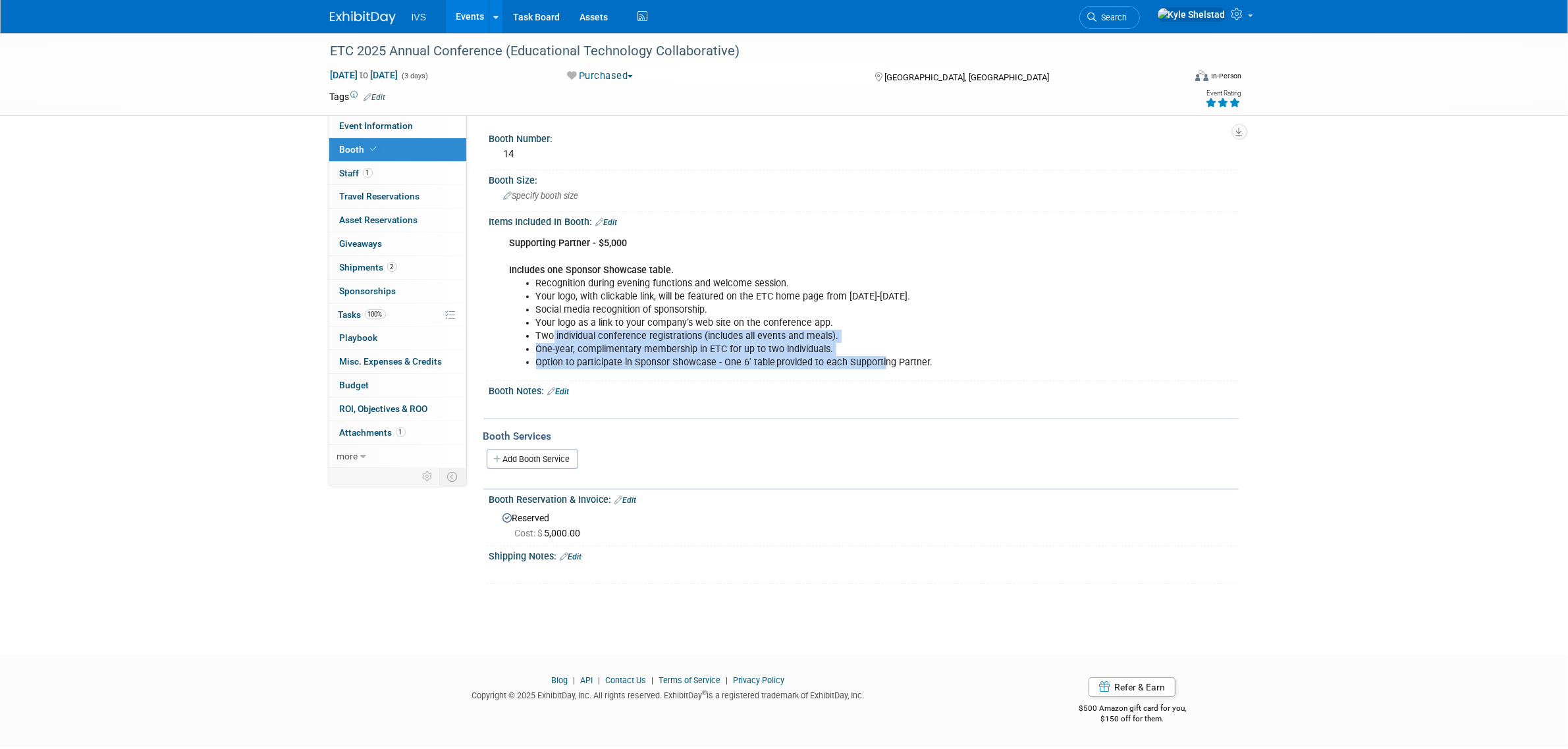
click at [913, 366] on ul "Recognition during evening functions and welcome session. Your logo, with click…" at bounding box center [798, 323] width 576 height 93
click at [907, 366] on li "Option to participate in Sponsor Showcase - One 6' table provided to each Suppo…" at bounding box center [811, 363] width 550 height 13
click at [912, 368] on div "Supporting Partner - $5,000 Includes one Sponsor Showcase table. Recognition du…" at bounding box center [797, 303] width 593 height 145
drag, startPoint x: 661, startPoint y: 350, endPoint x: 801, endPoint y: 354, distance: 140.1
click at [798, 356] on li "Option to participate in Sponsor Showcase - One 6' table provided to each Suppo…" at bounding box center [811, 363] width 550 height 13
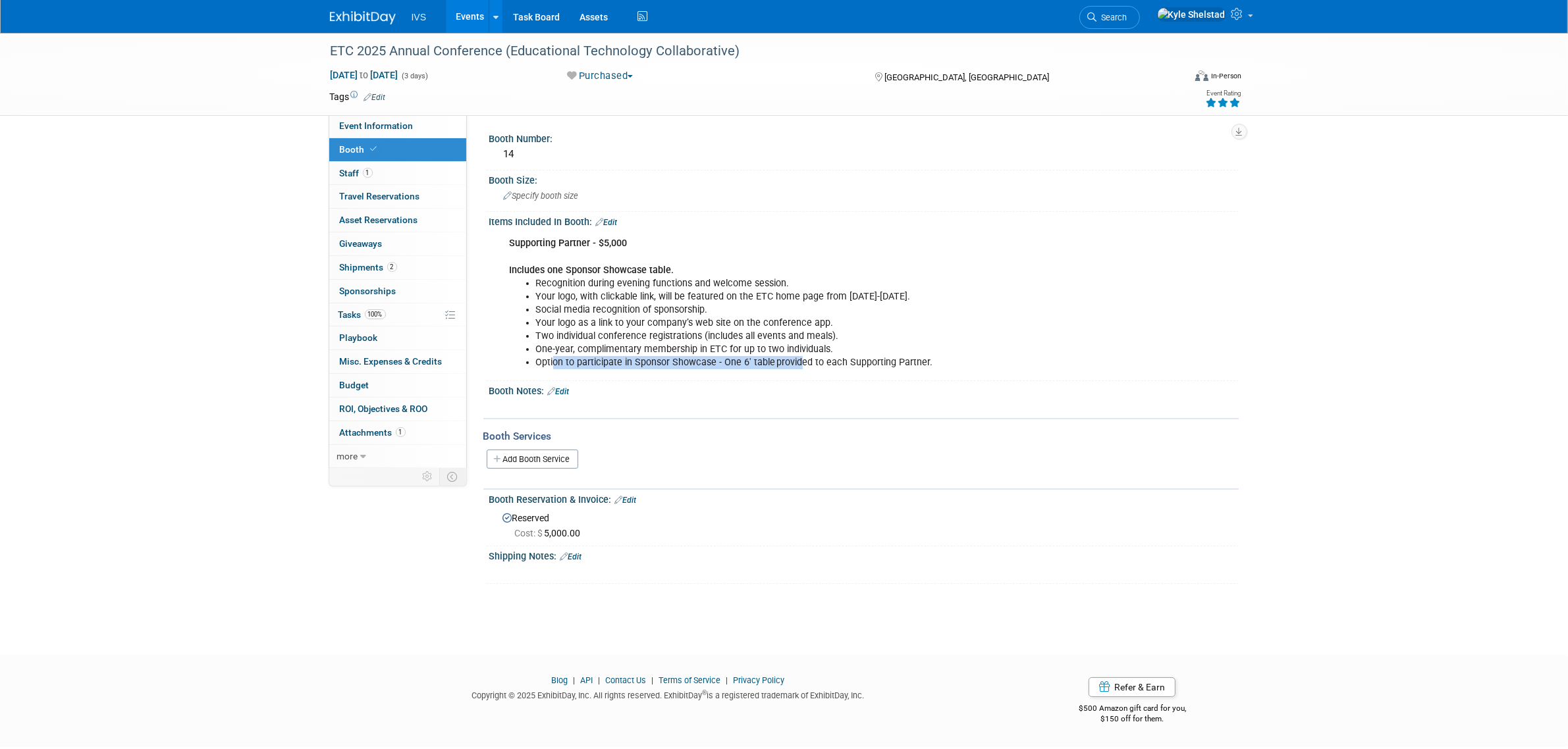
click at [597, 359] on li "Option to participate in Sponsor Showcase - One 6' table provided to each Suppo…" at bounding box center [811, 363] width 550 height 13
drag, startPoint x: 532, startPoint y: 360, endPoint x: 693, endPoint y: 356, distance: 161.0
click at [682, 356] on ul "Recognition during evening functions and welcome session. Your logo, with click…" at bounding box center [798, 323] width 576 height 93
drag, startPoint x: 700, startPoint y: 356, endPoint x: 759, endPoint y: 359, distance: 59.1
click at [737, 357] on li "Option to participate in Sponsor Showcase - One 6' table provided to each Suppo…" at bounding box center [811, 363] width 550 height 13
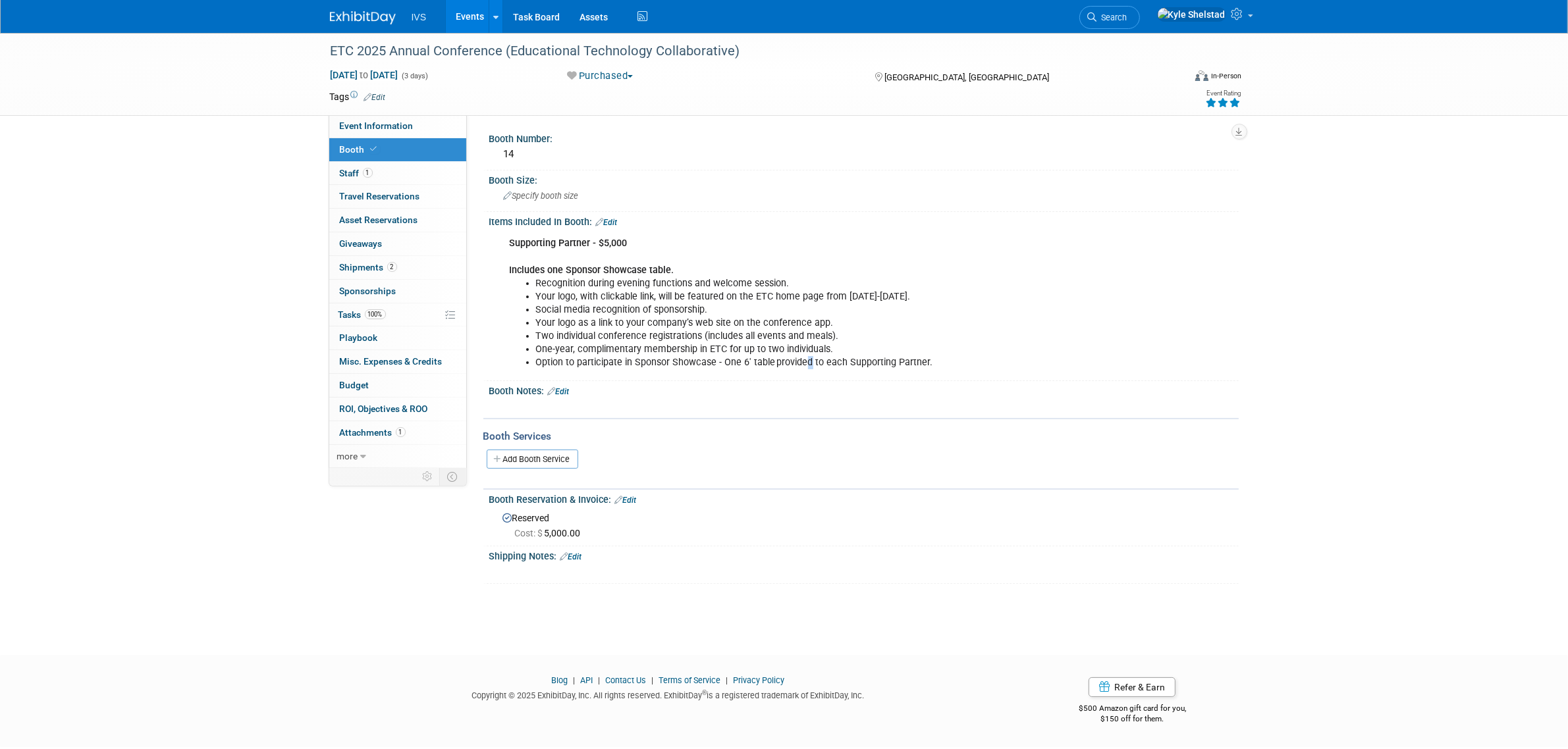
click at [808, 360] on li "Option to participate in Sponsor Showcase - One 6' table provided to each Suppo…" at bounding box center [811, 363] width 550 height 13
